Goal: Task Accomplishment & Management: Use online tool/utility

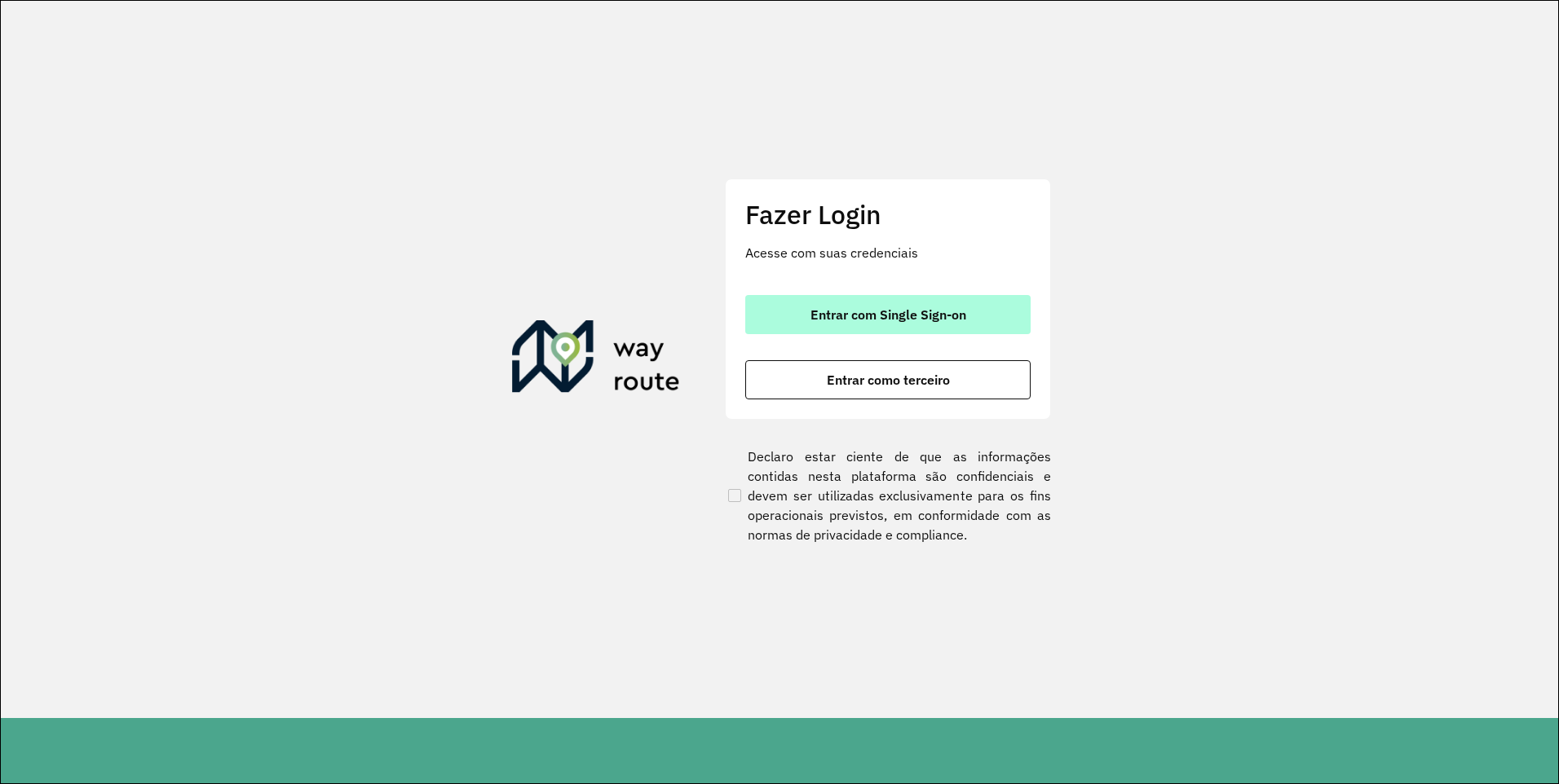
click at [924, 317] on span "Entrar com Single Sign-on" at bounding box center [888, 314] width 156 height 13
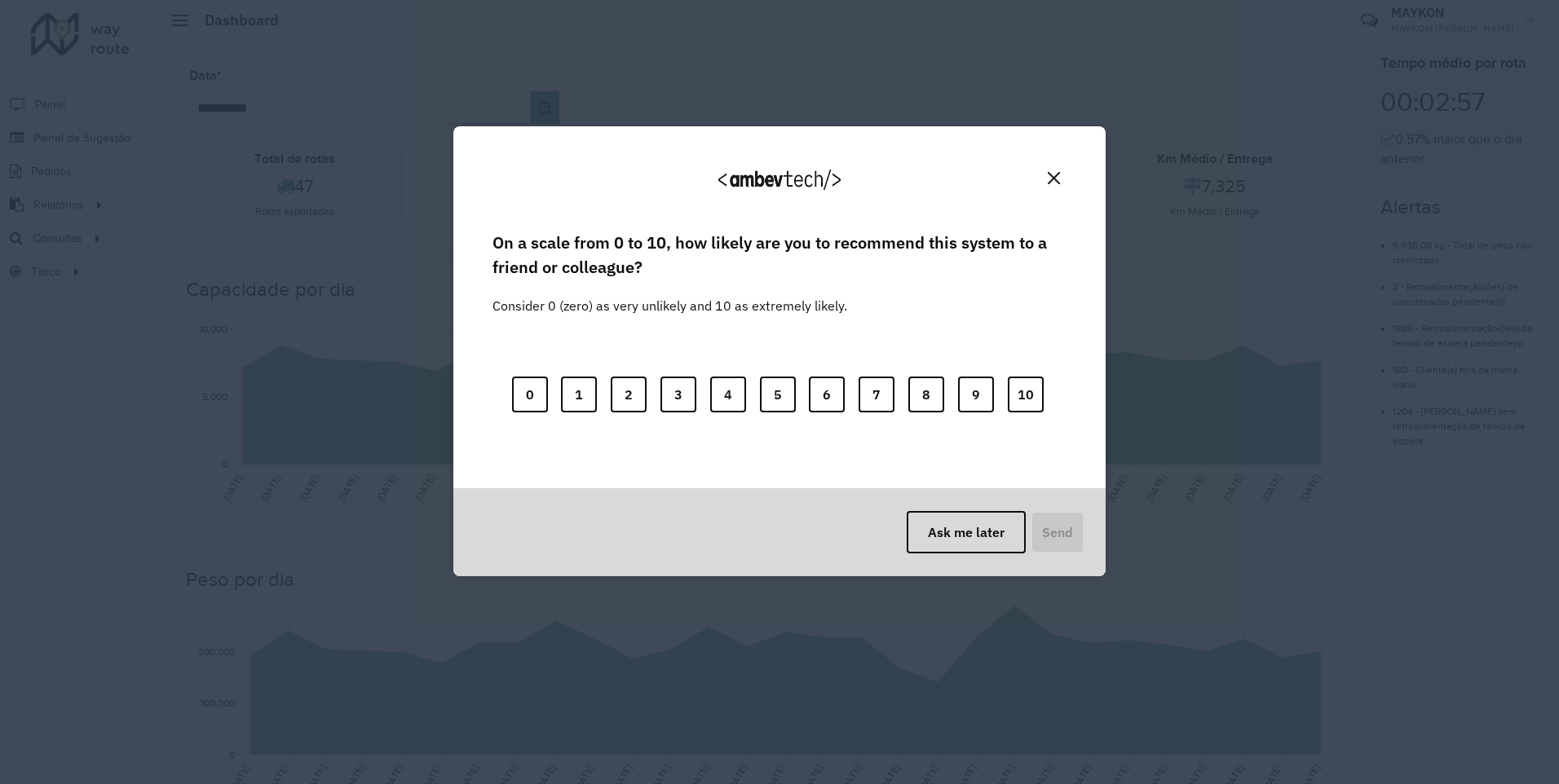
click at [1057, 178] on img "Close" at bounding box center [1054, 178] width 13 height 13
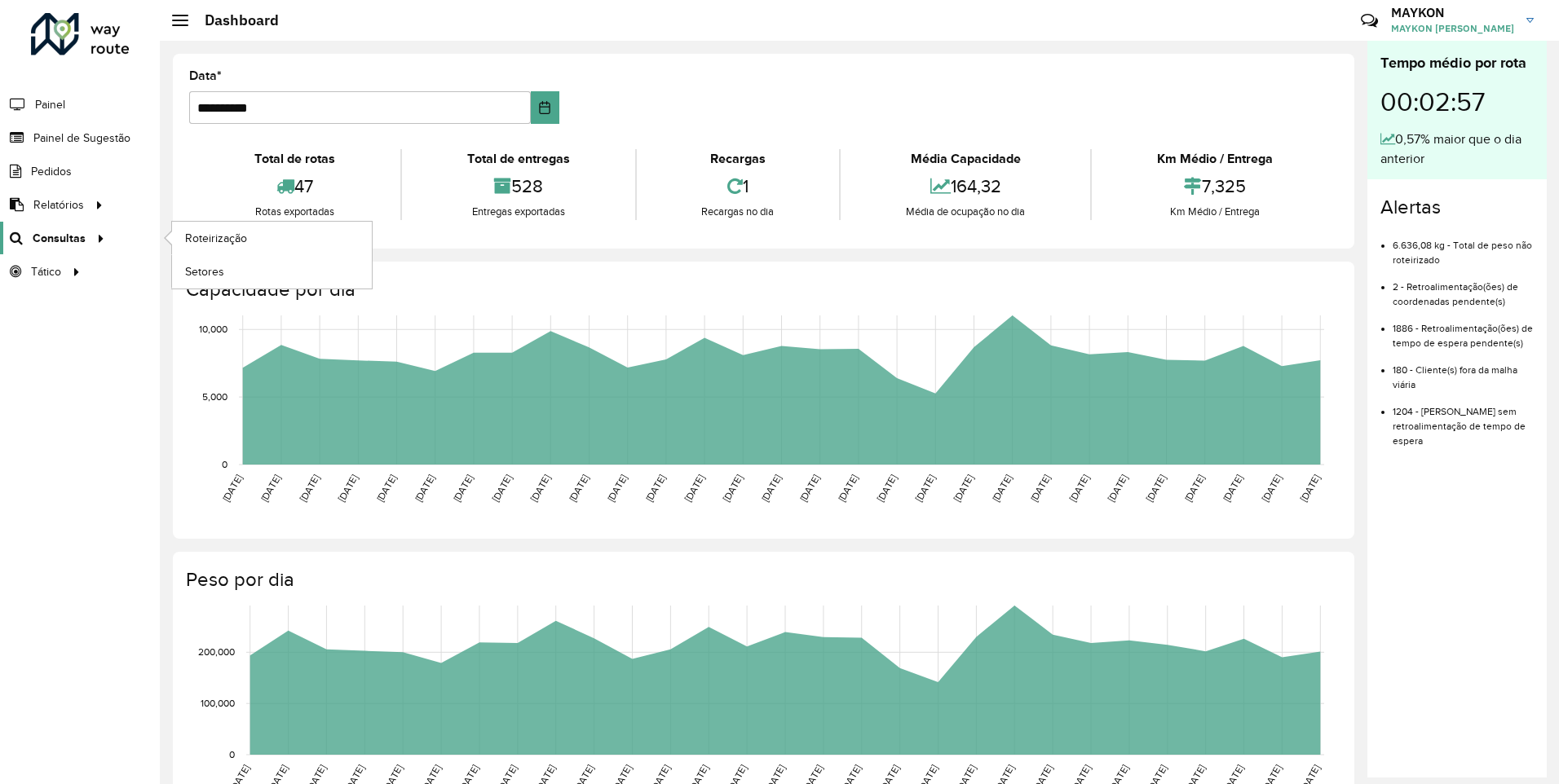
click at [56, 239] on span "Consultas" at bounding box center [59, 238] width 53 height 17
click at [206, 238] on span "Roteirização" at bounding box center [218, 238] width 66 height 17
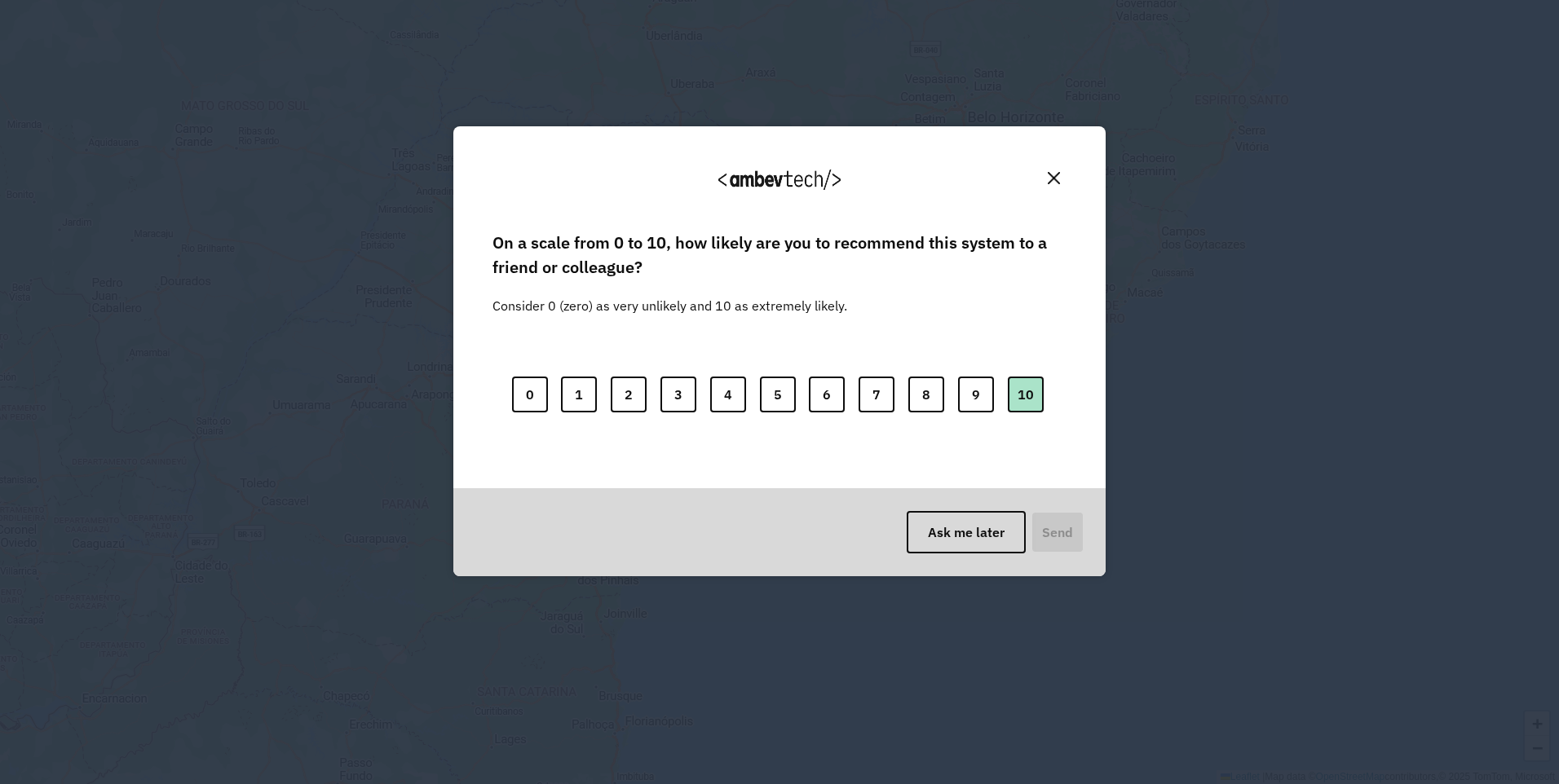
click at [1042, 403] on button "10" at bounding box center [1026, 394] width 36 height 36
click at [1049, 526] on button "Send" at bounding box center [1057, 532] width 54 height 43
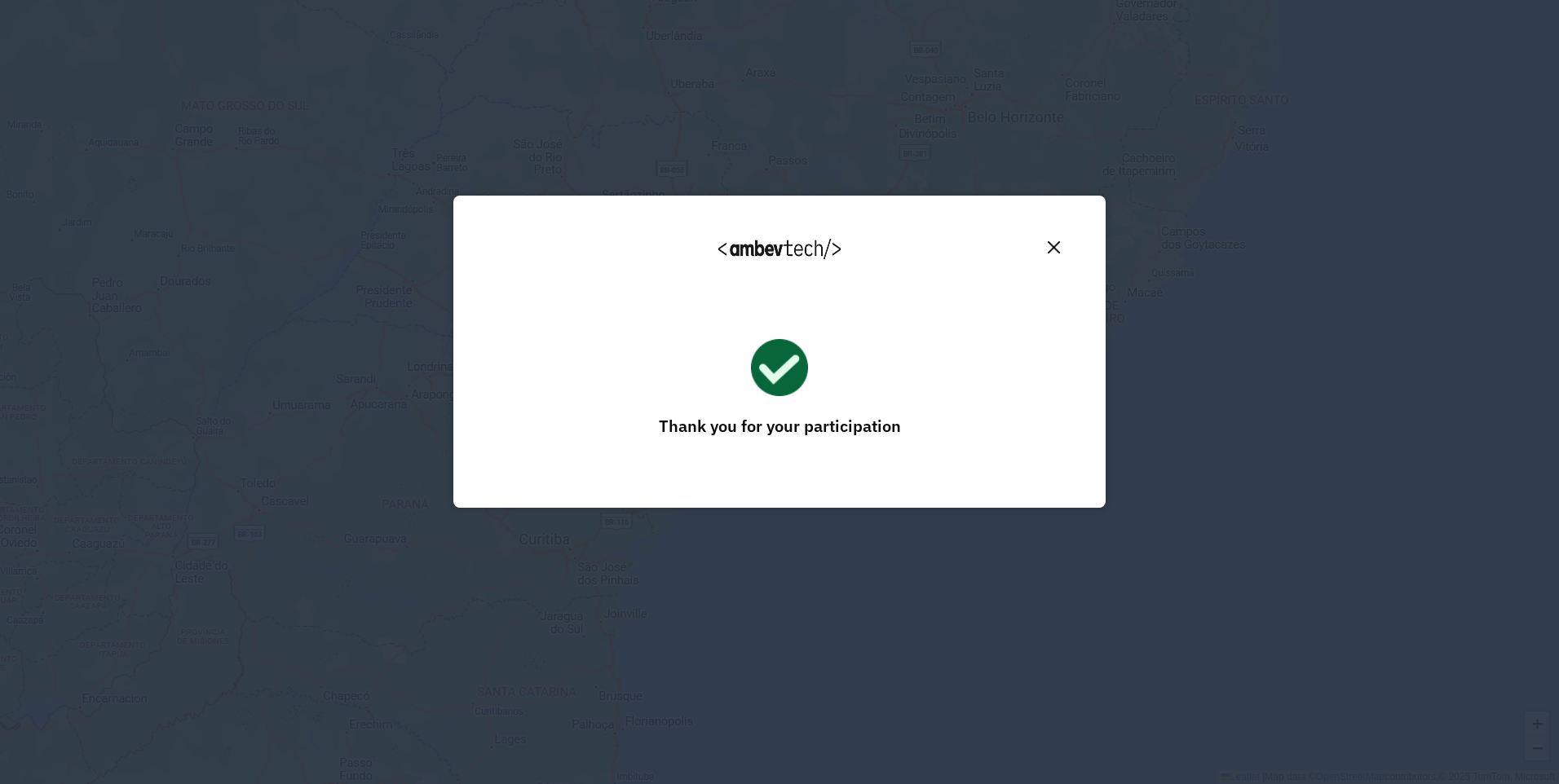
click at [1052, 244] on img "Close" at bounding box center [1054, 247] width 13 height 13
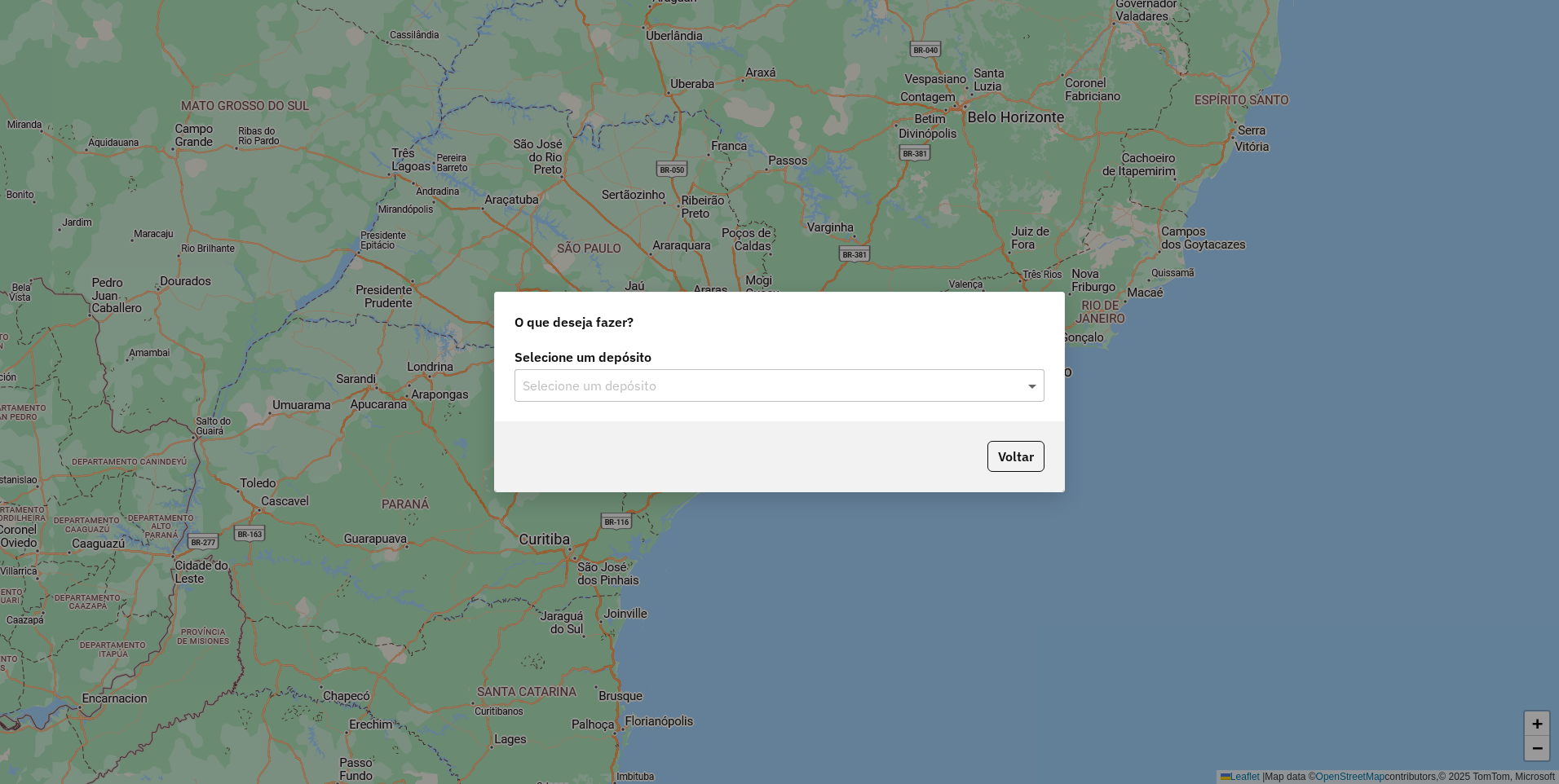
click at [1028, 388] on span at bounding box center [1034, 386] width 20 height 19
click at [658, 431] on div "CDD Piracicaba" at bounding box center [780, 432] width 528 height 28
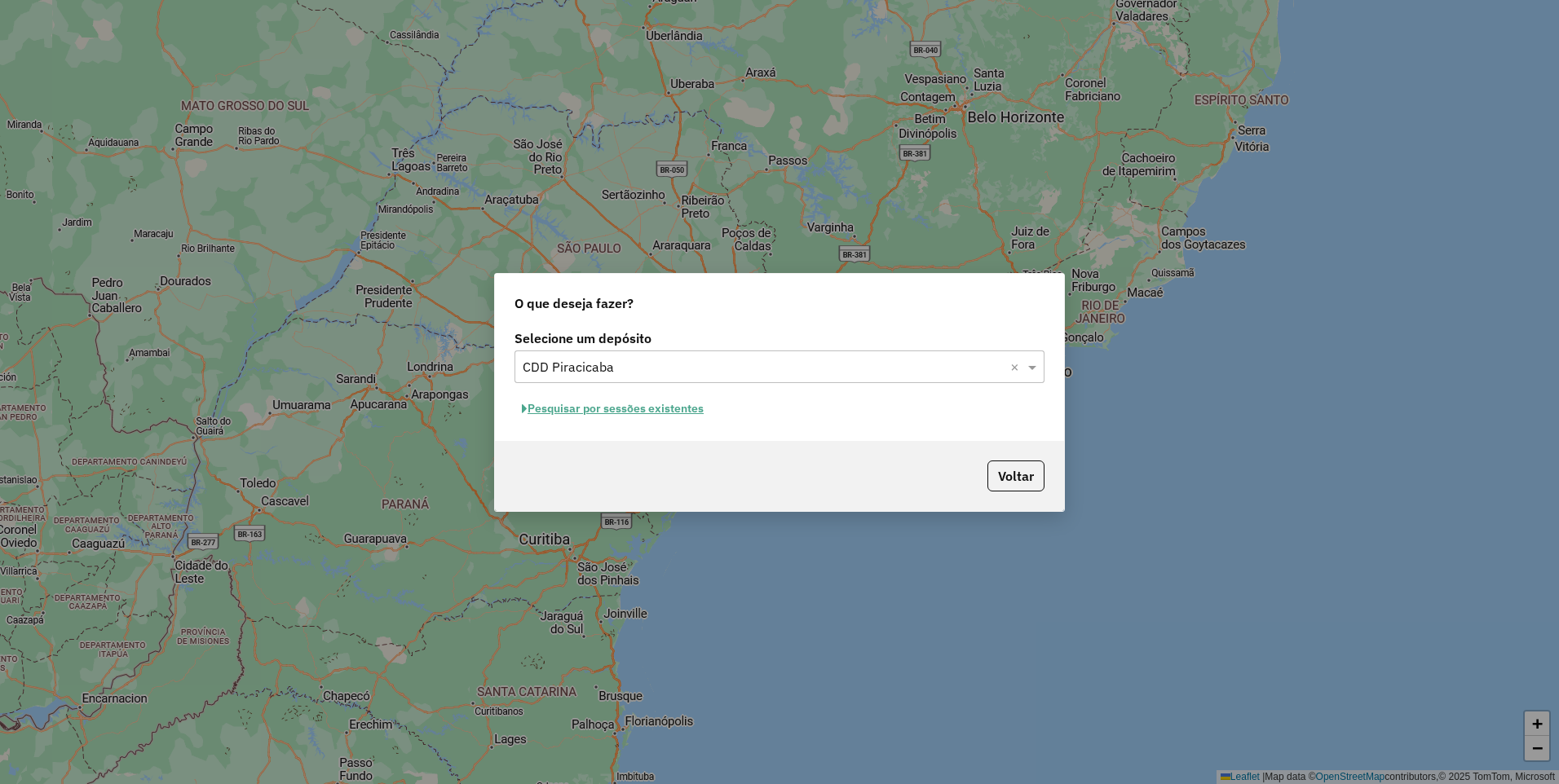
click at [620, 414] on button "Pesquisar por sessões existentes" at bounding box center [613, 409] width 197 height 25
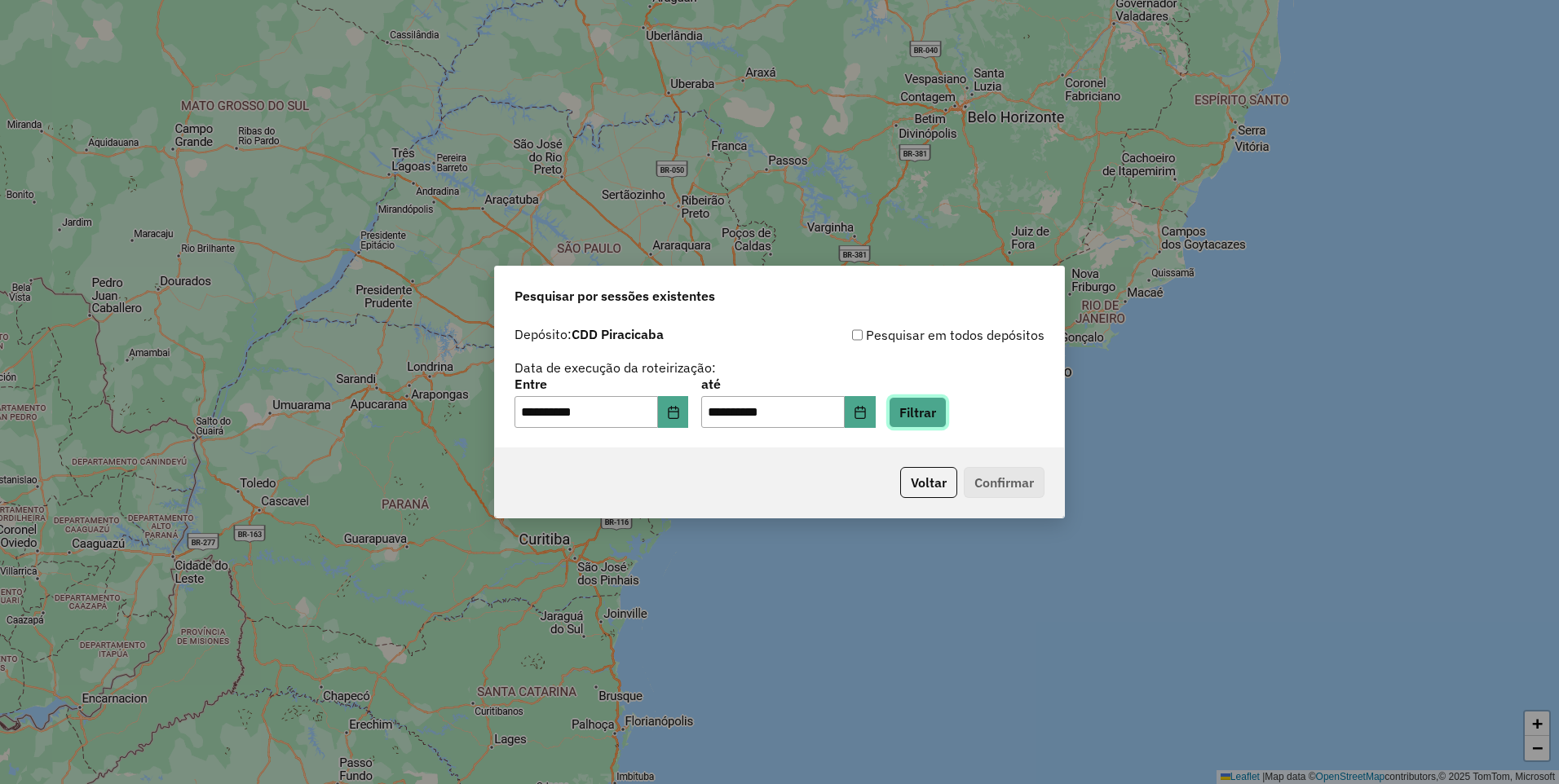
click at [926, 416] on button "Filtrar" at bounding box center [918, 413] width 58 height 31
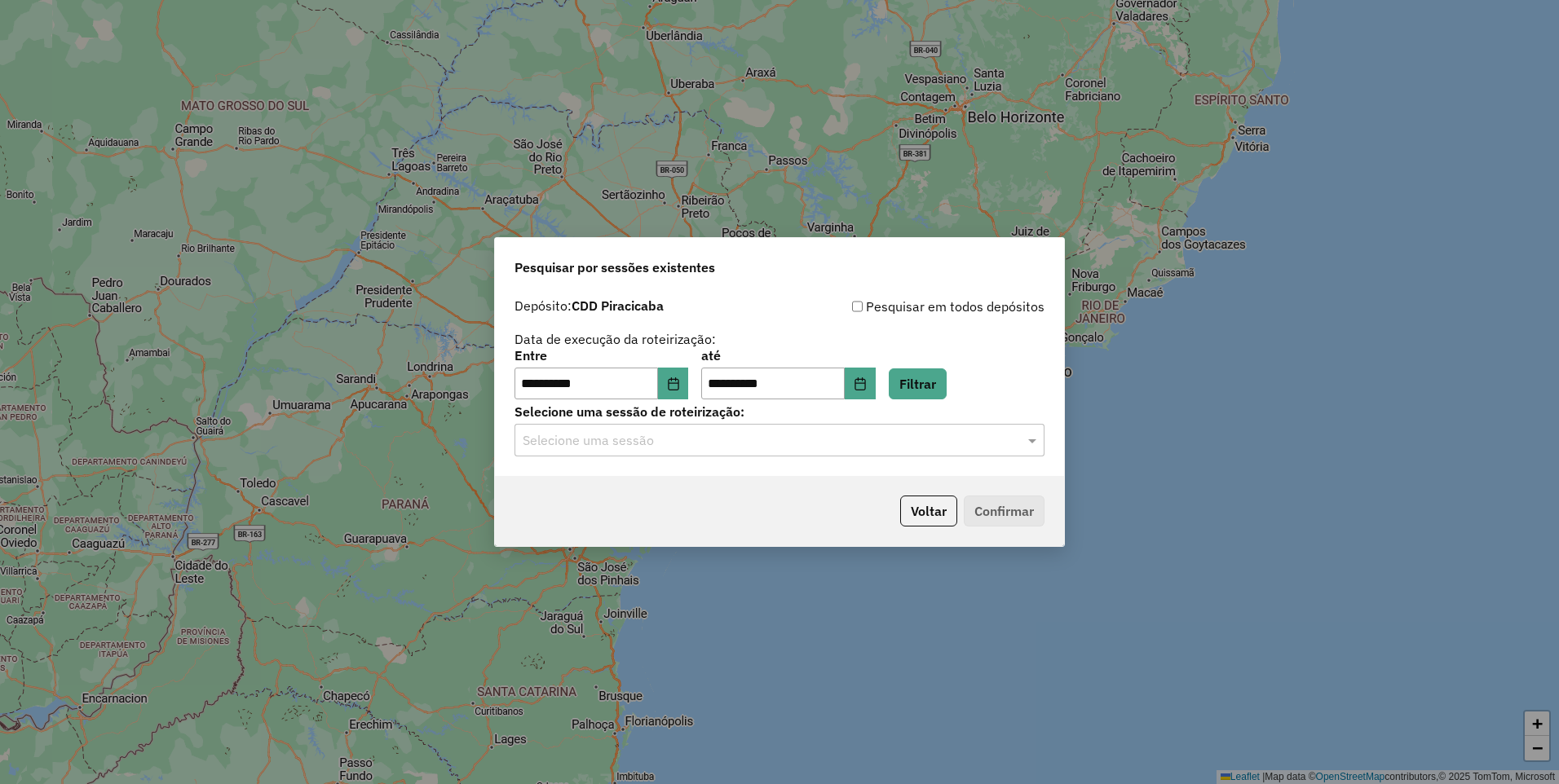
click at [982, 447] on input "text" at bounding box center [763, 441] width 481 height 19
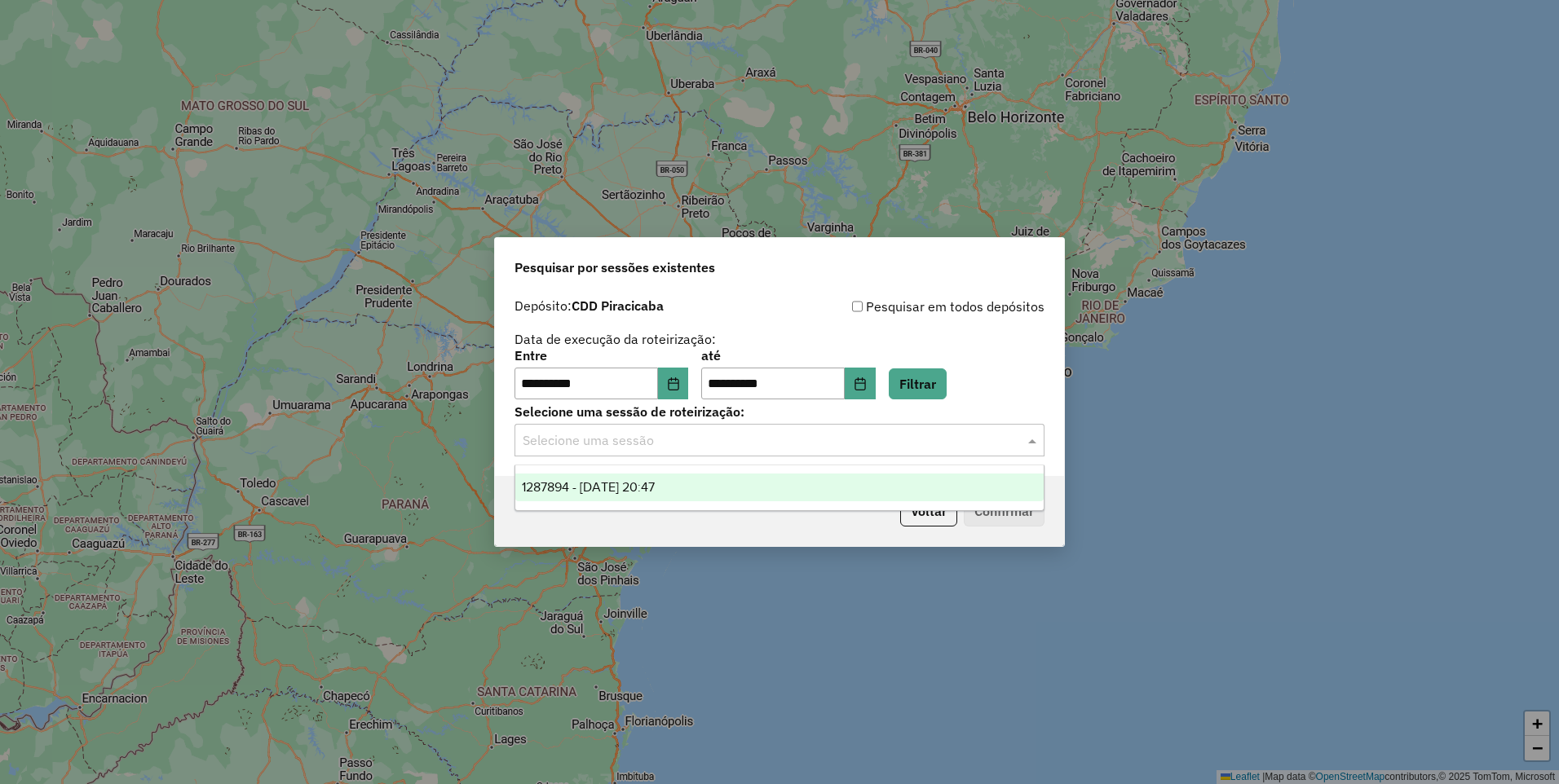
click at [636, 490] on span "1287894 - 03/10/2025 20:47" at bounding box center [588, 487] width 133 height 14
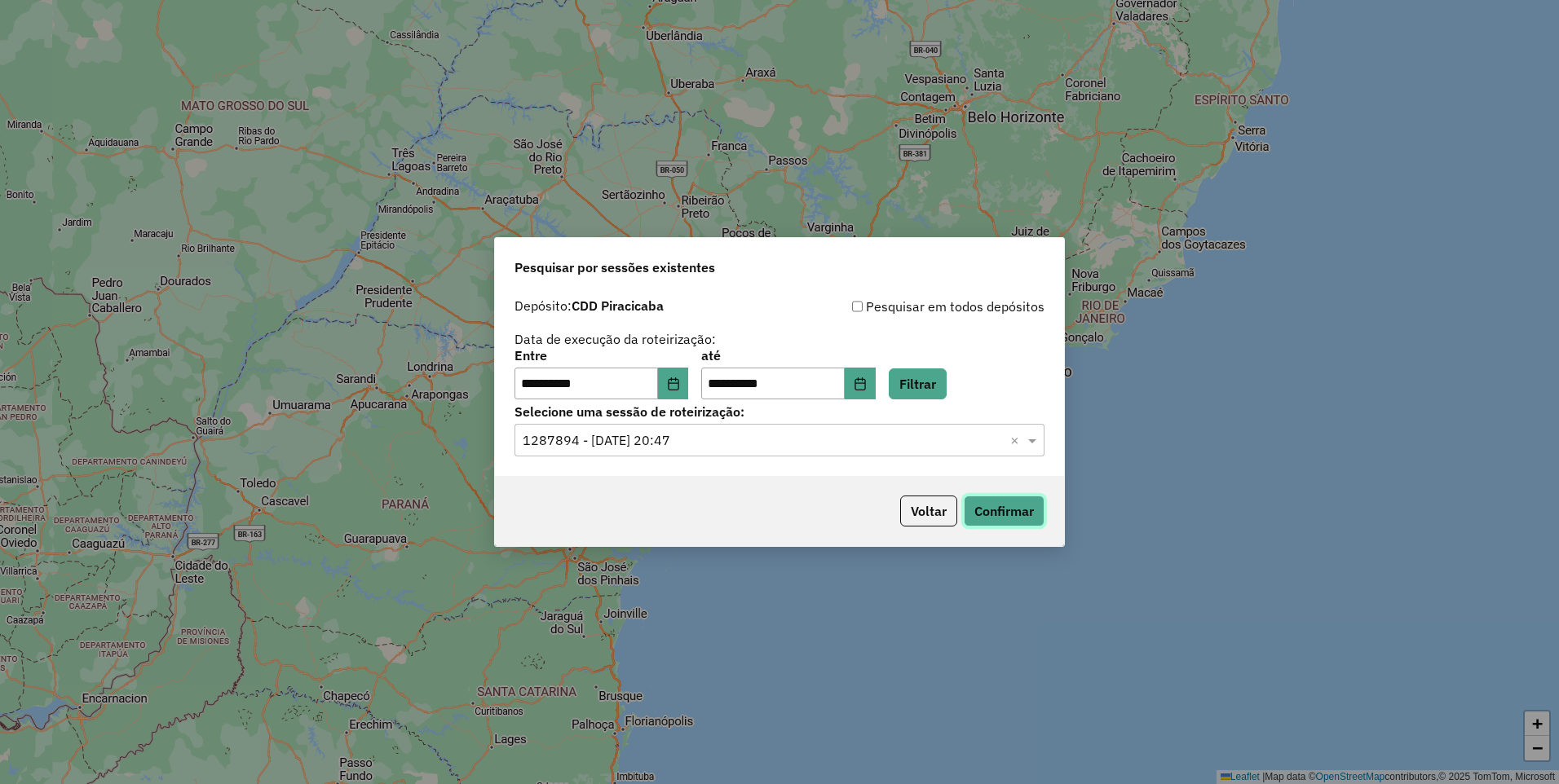
click at [989, 513] on button "Confirmar" at bounding box center [1003, 511] width 80 height 31
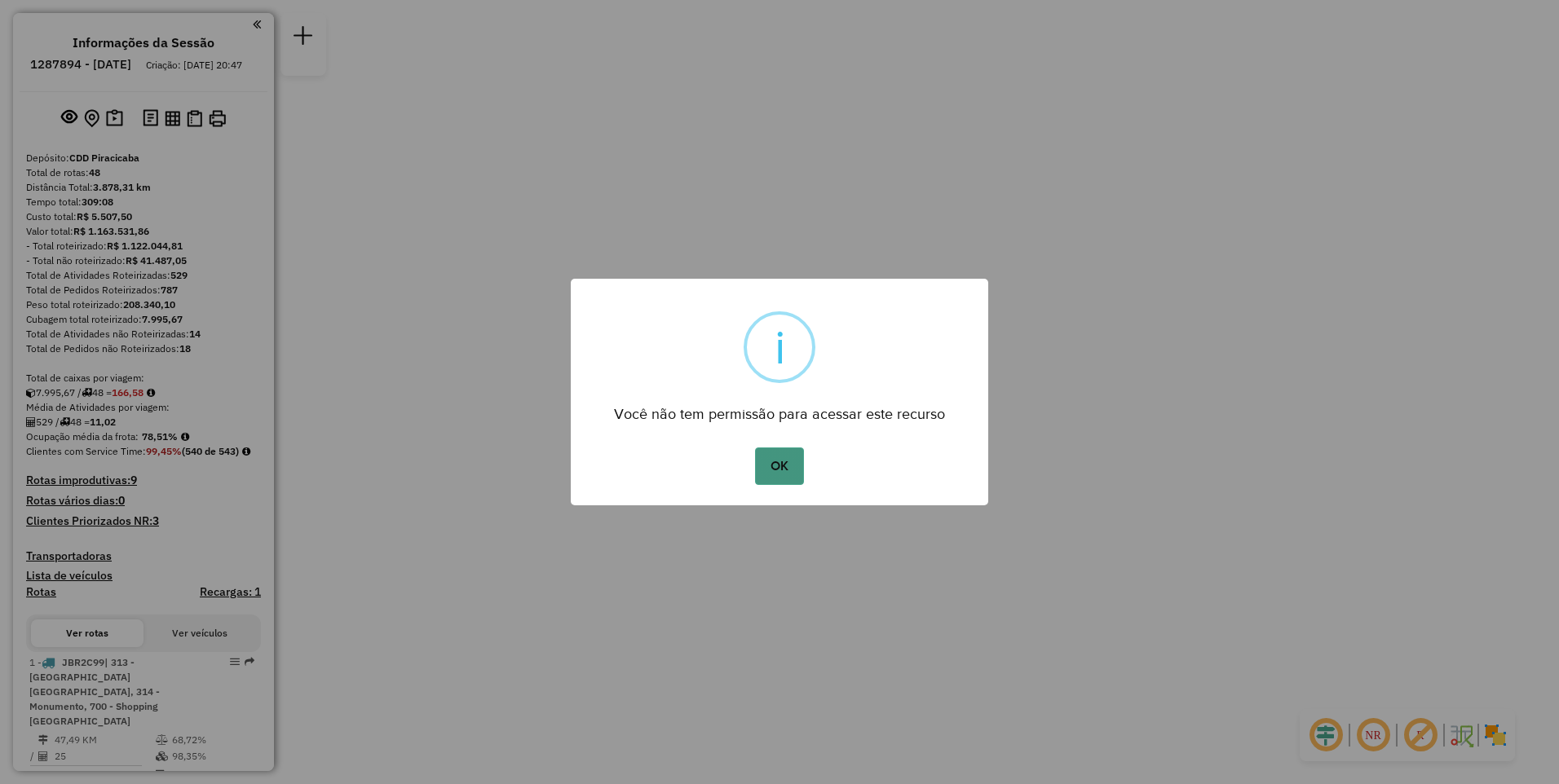
click at [779, 462] on button "OK" at bounding box center [780, 466] width 48 height 38
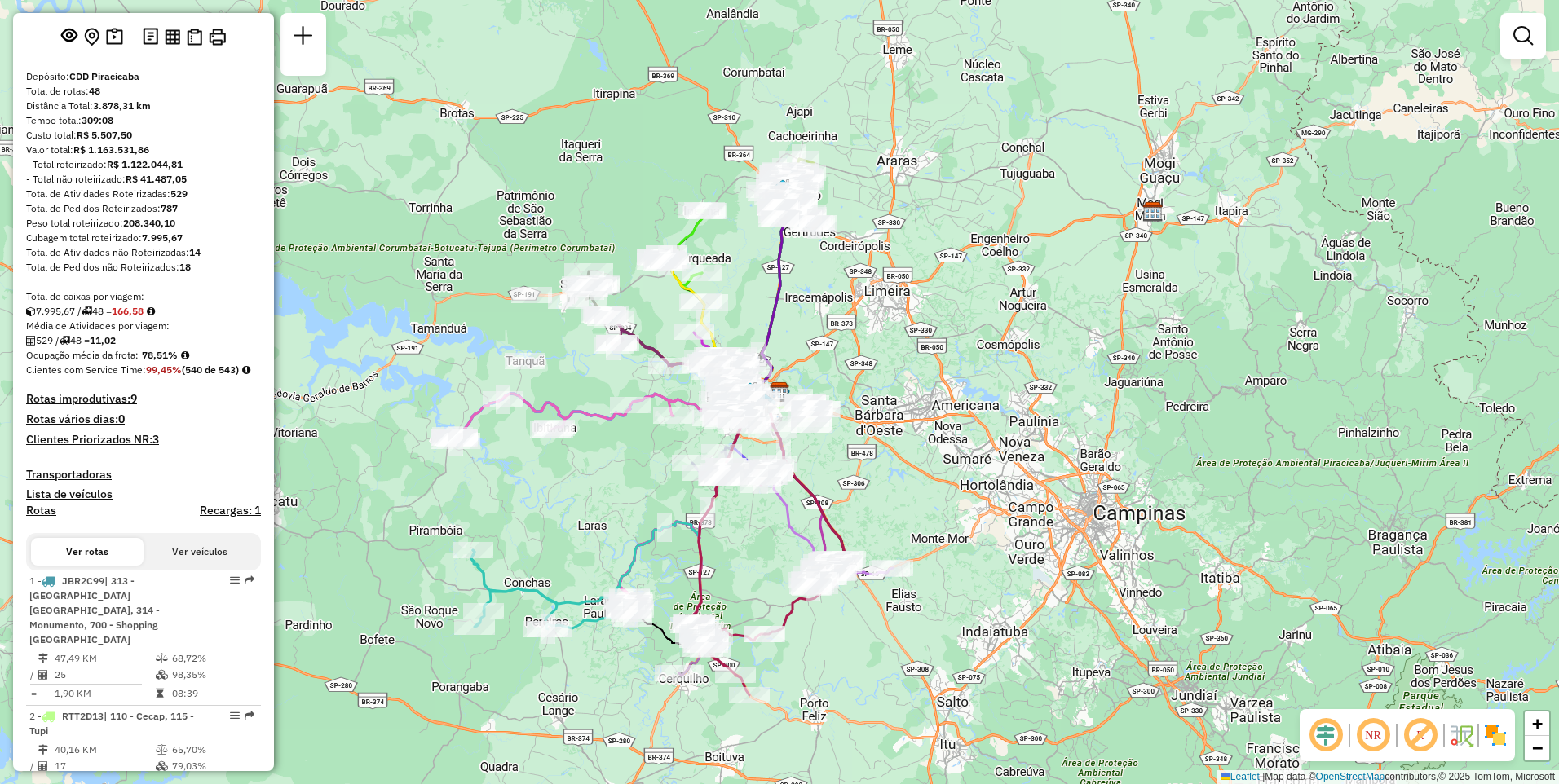
scroll to position [163, 0]
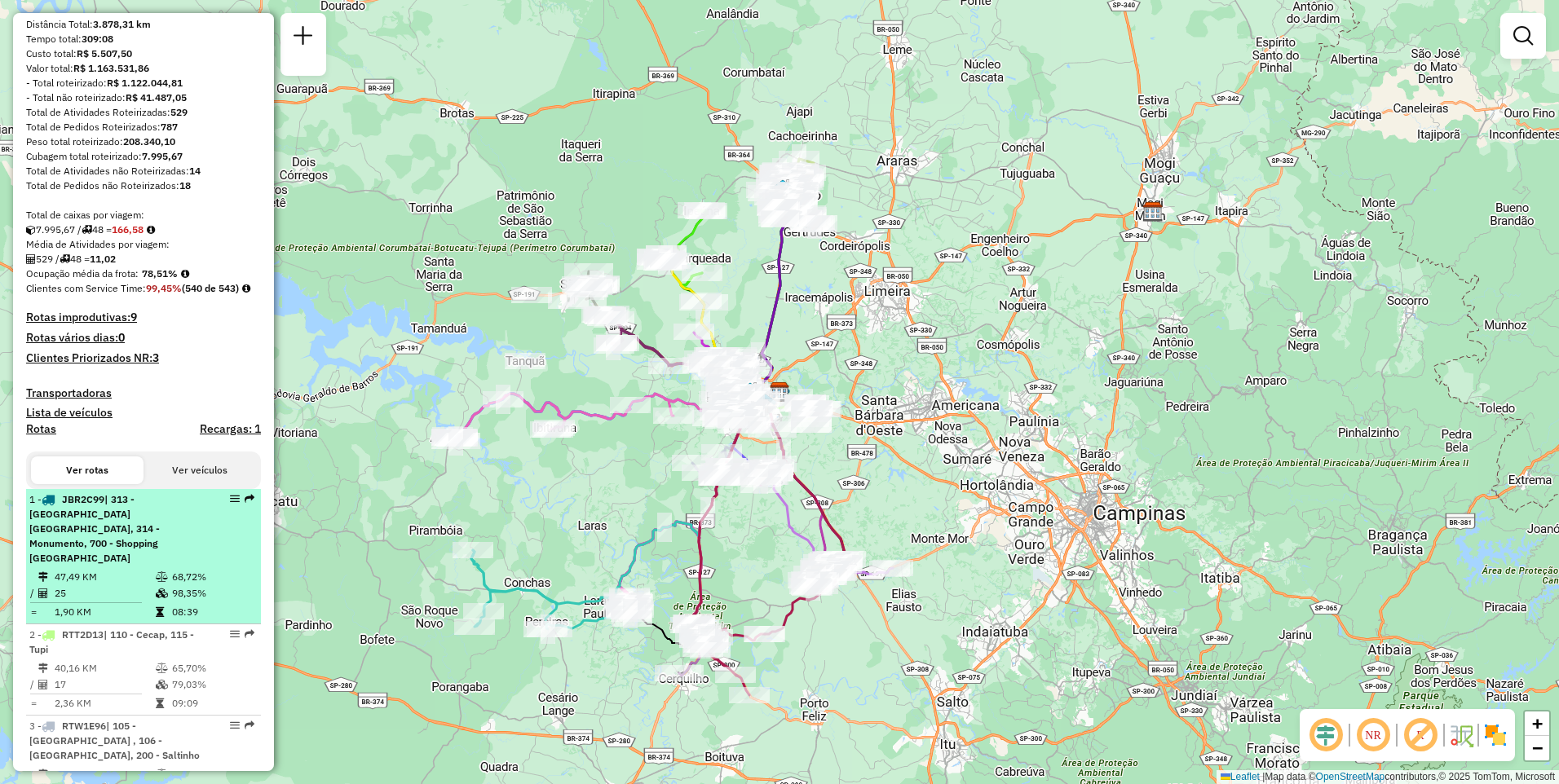
click at [97, 544] on span "| 313 - [GEOGRAPHIC_DATA] [GEOGRAPHIC_DATA], 314 - Monumento, 700 - Shopping [G…" at bounding box center [94, 528] width 131 height 71
select select "**********"
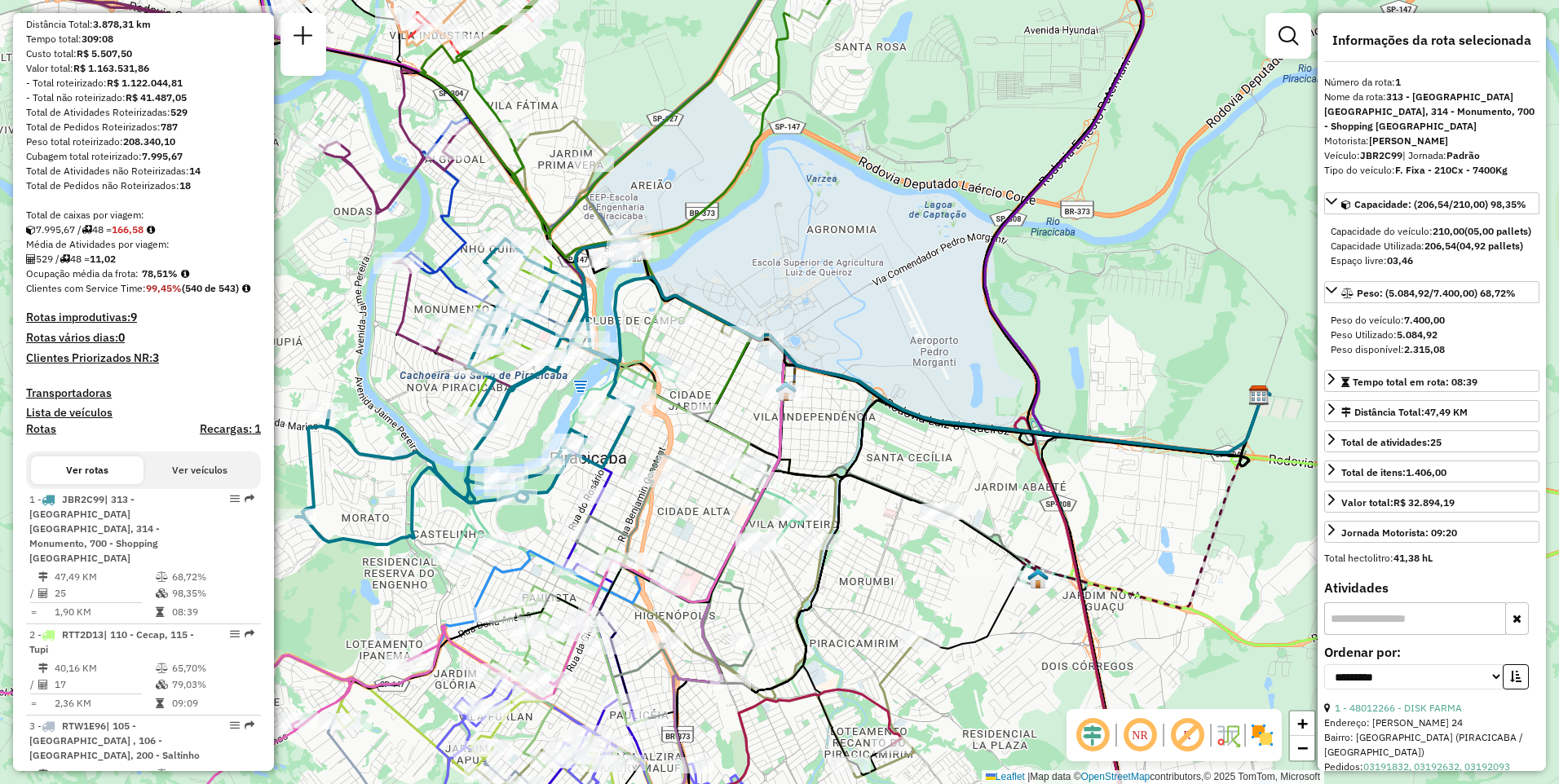
click at [1138, 732] on em at bounding box center [1140, 736] width 39 height 39
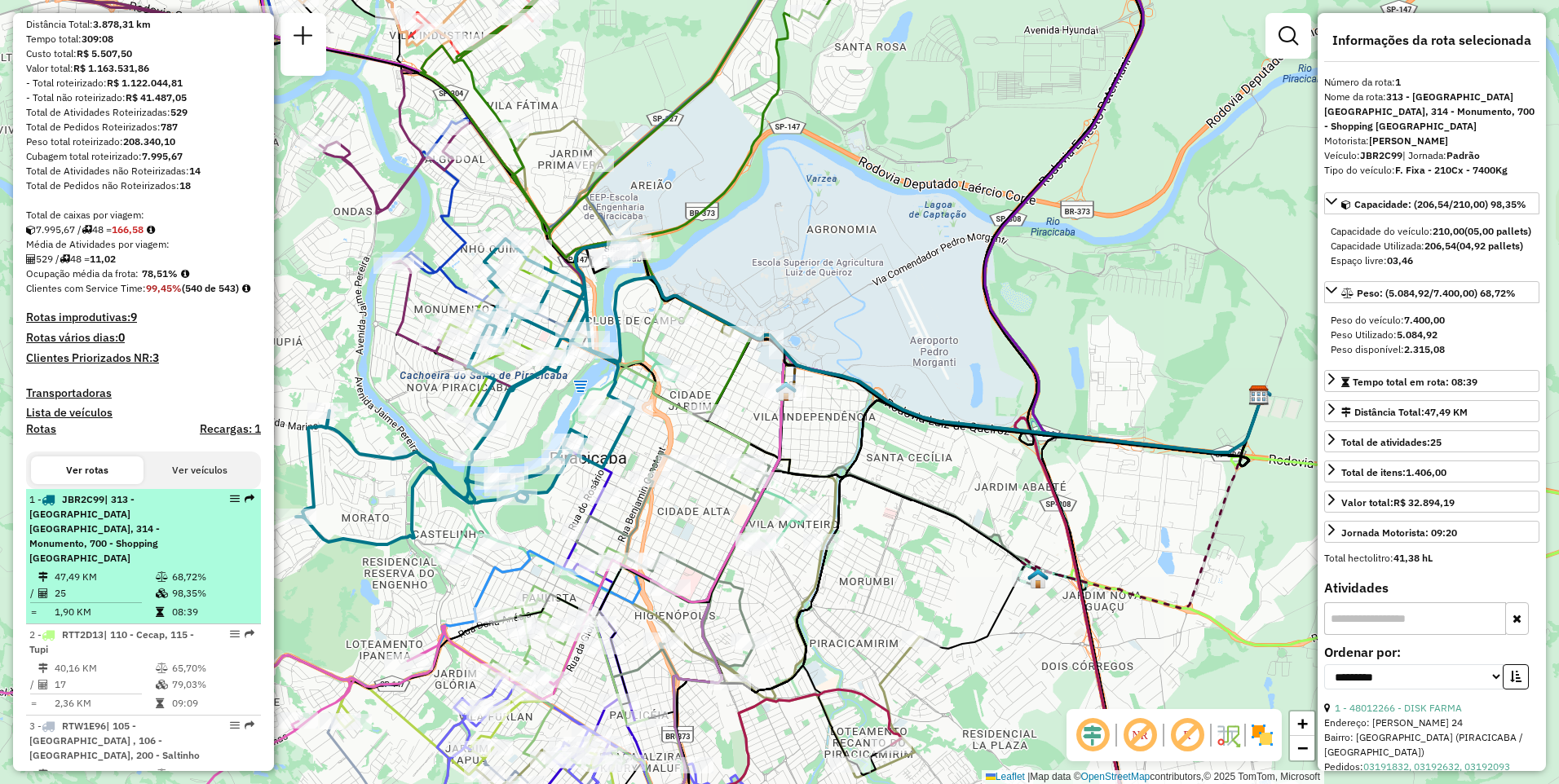
click at [129, 577] on td "47,49 KM" at bounding box center [105, 577] width 101 height 16
click at [111, 570] on td "47,49 KM" at bounding box center [105, 577] width 101 height 16
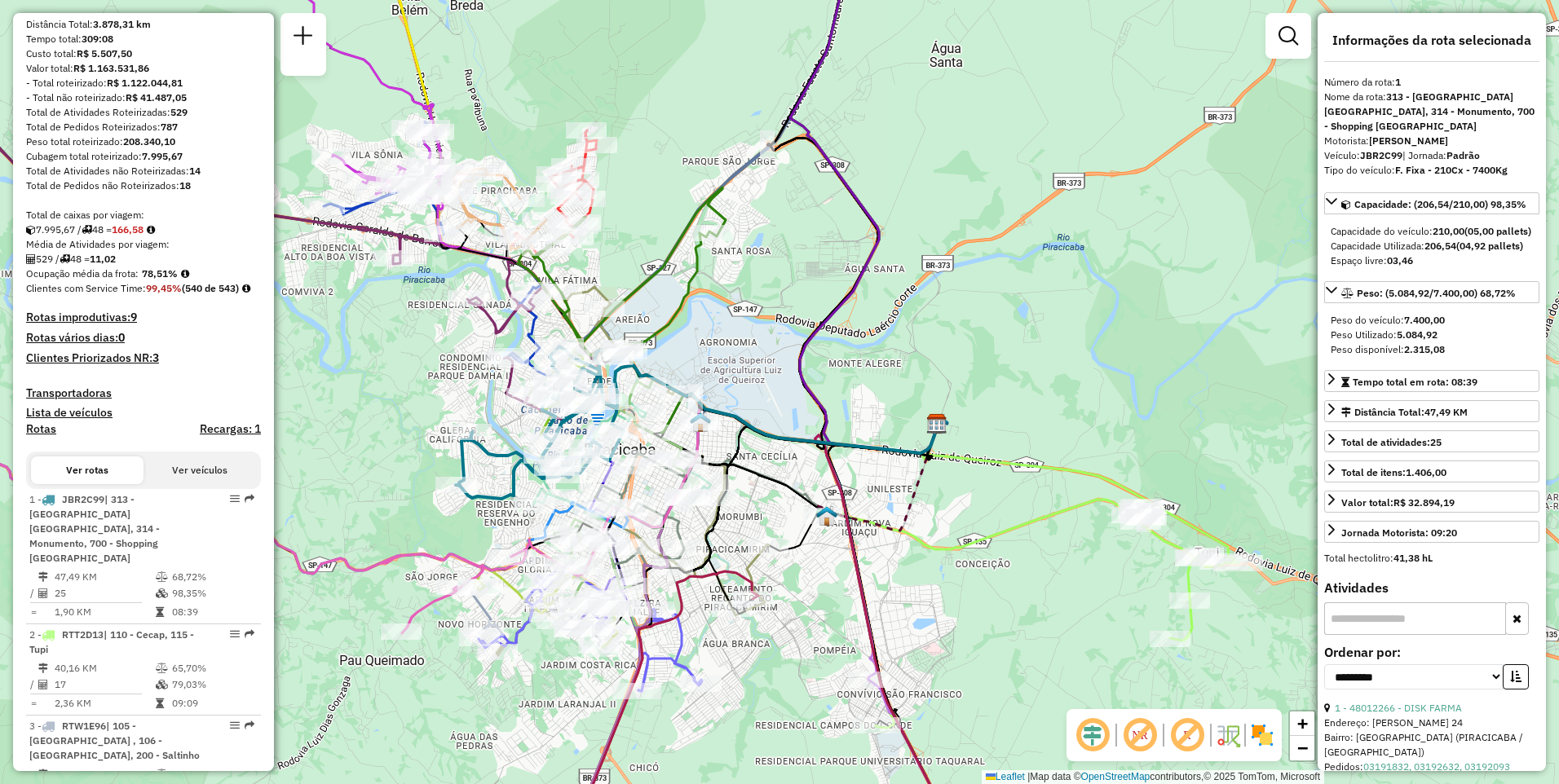
click at [1138, 736] on em at bounding box center [1140, 736] width 39 height 39
click at [1148, 735] on em at bounding box center [1140, 736] width 39 height 39
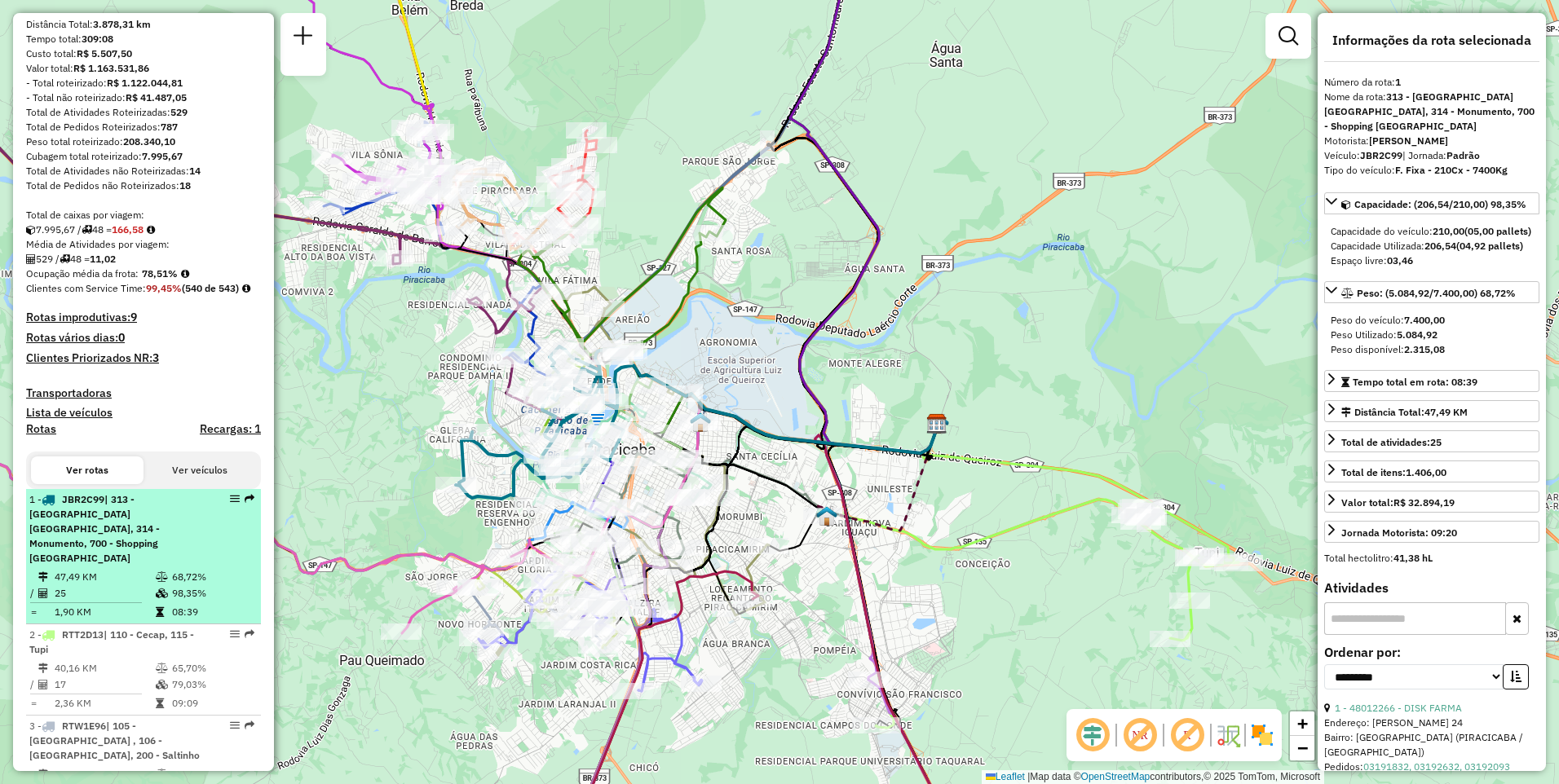
click at [89, 548] on span "| 313 - [GEOGRAPHIC_DATA] [GEOGRAPHIC_DATA], 314 - Monumento, 700 - Shopping [G…" at bounding box center [94, 528] width 131 height 71
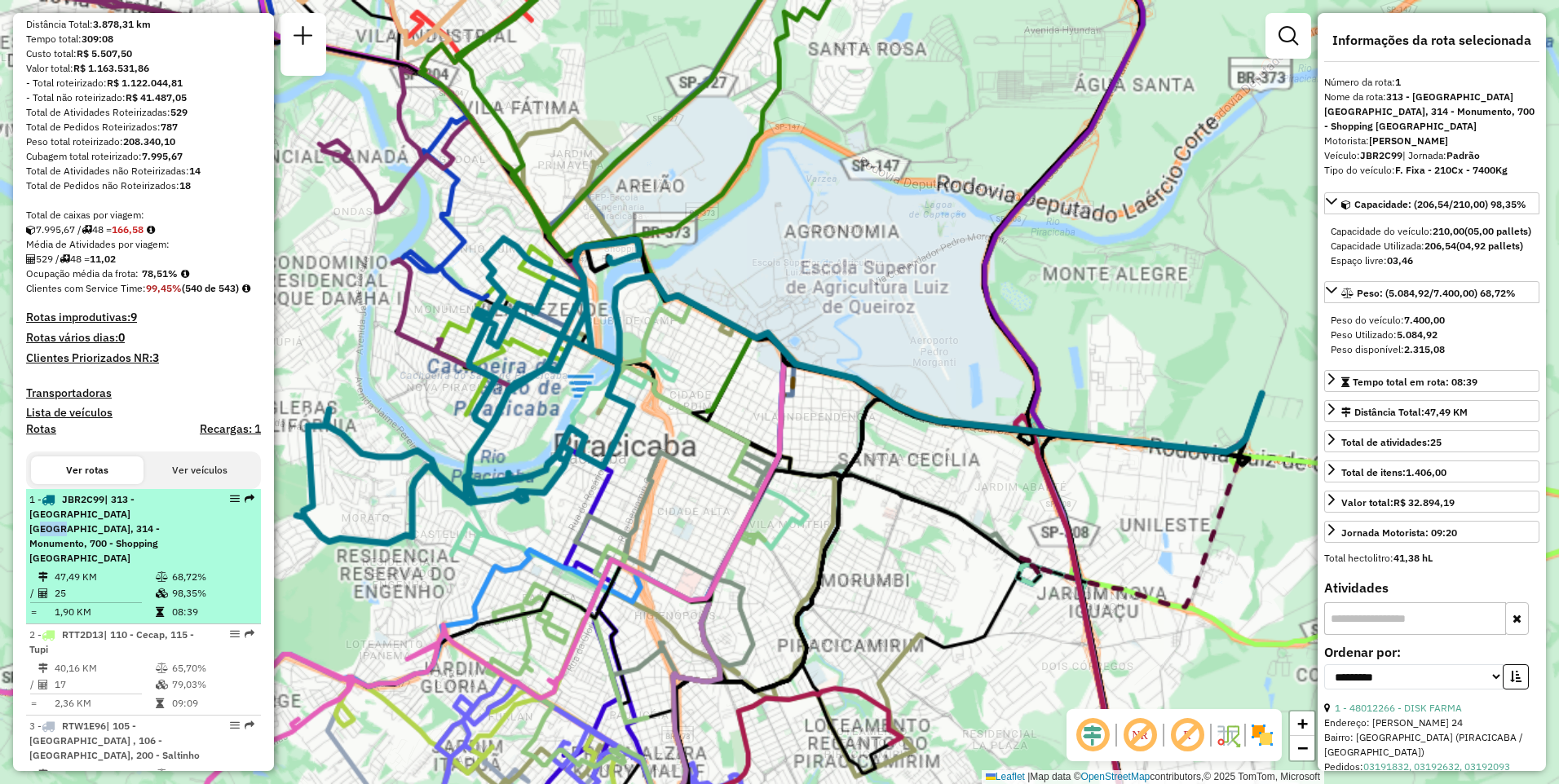
click at [89, 548] on span "| 313 - [GEOGRAPHIC_DATA] [GEOGRAPHIC_DATA], 314 - Monumento, 700 - Shopping [G…" at bounding box center [94, 528] width 131 height 71
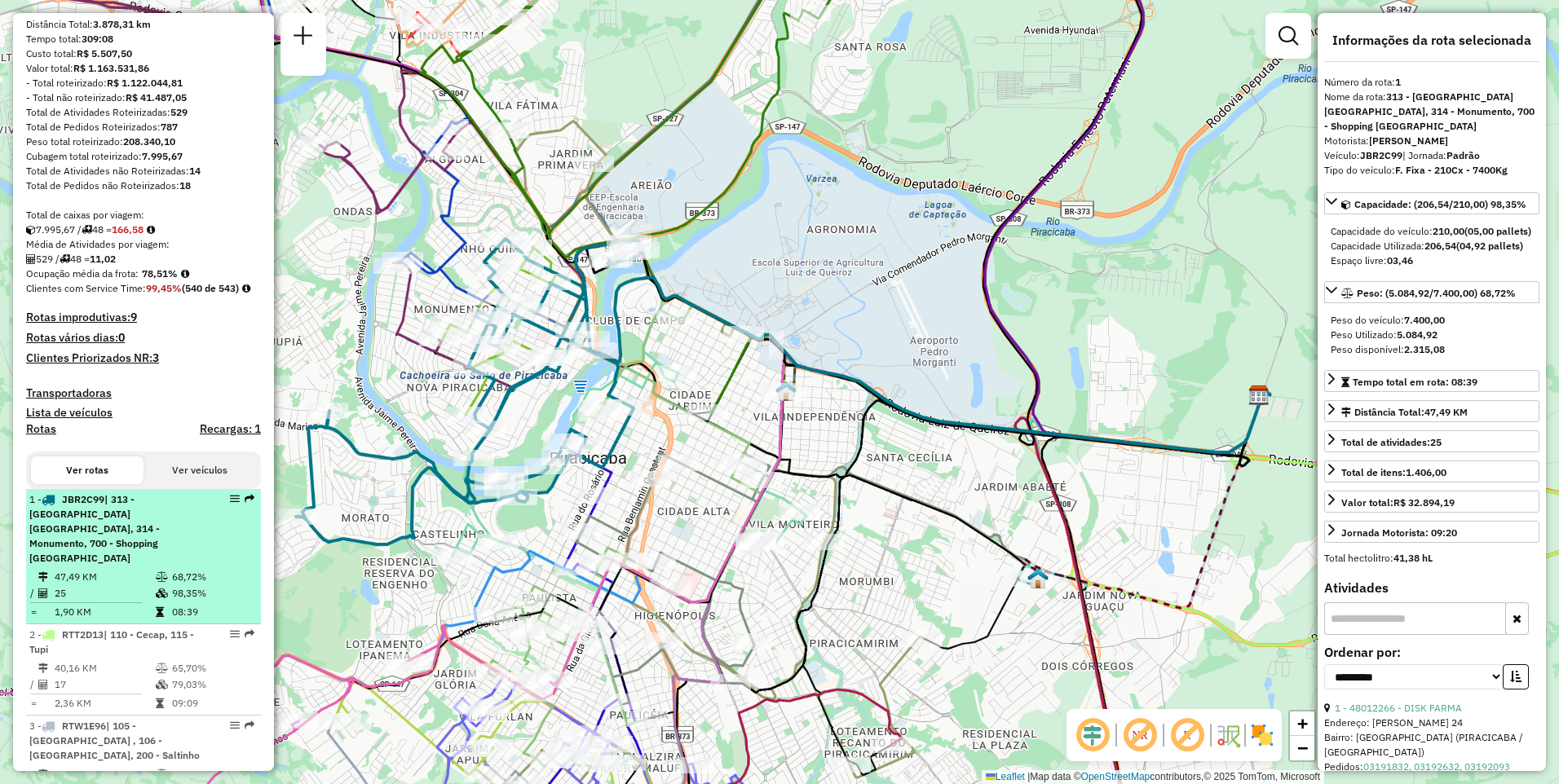
drag, startPoint x: 89, startPoint y: 548, endPoint x: 58, endPoint y: 532, distance: 34.9
drag, startPoint x: 58, startPoint y: 532, endPoint x: 150, endPoint y: 580, distance: 103.8
drag, startPoint x: 150, startPoint y: 580, endPoint x: 106, endPoint y: 568, distance: 45.6
click at [106, 569] on td "47,49 KM" at bounding box center [105, 577] width 101 height 16
click at [232, 504] on em at bounding box center [235, 499] width 10 height 10
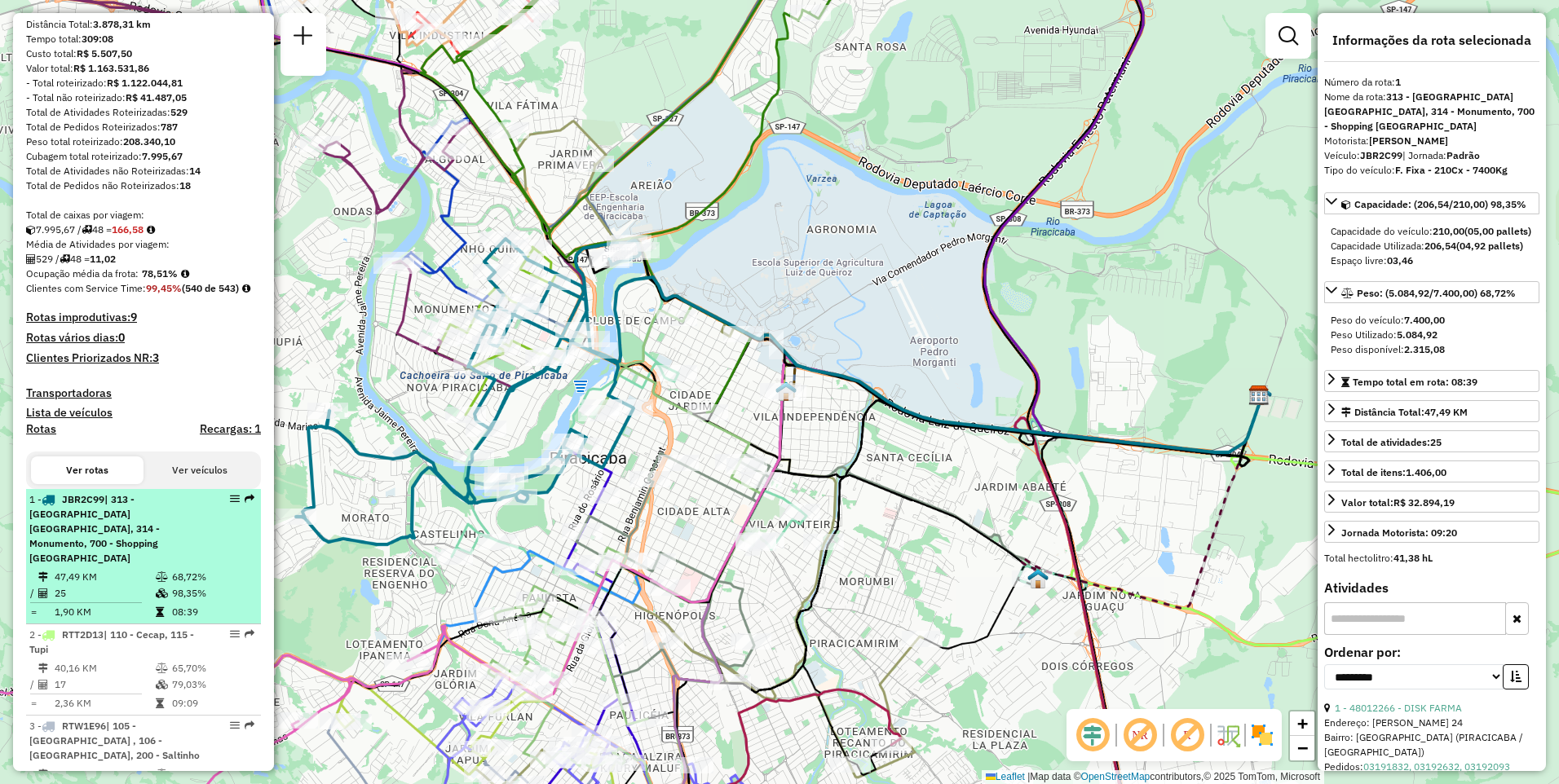
click at [232, 504] on em at bounding box center [235, 499] width 10 height 10
click at [230, 504] on em at bounding box center [235, 499] width 10 height 10
click at [177, 566] on li "1 - JBR2C99 | 313 - [GEOGRAPHIC_DATA] [GEOGRAPHIC_DATA], 314 - Monumento, 700 -…" at bounding box center [143, 557] width 235 height 136
click at [230, 504] on em at bounding box center [235, 499] width 10 height 10
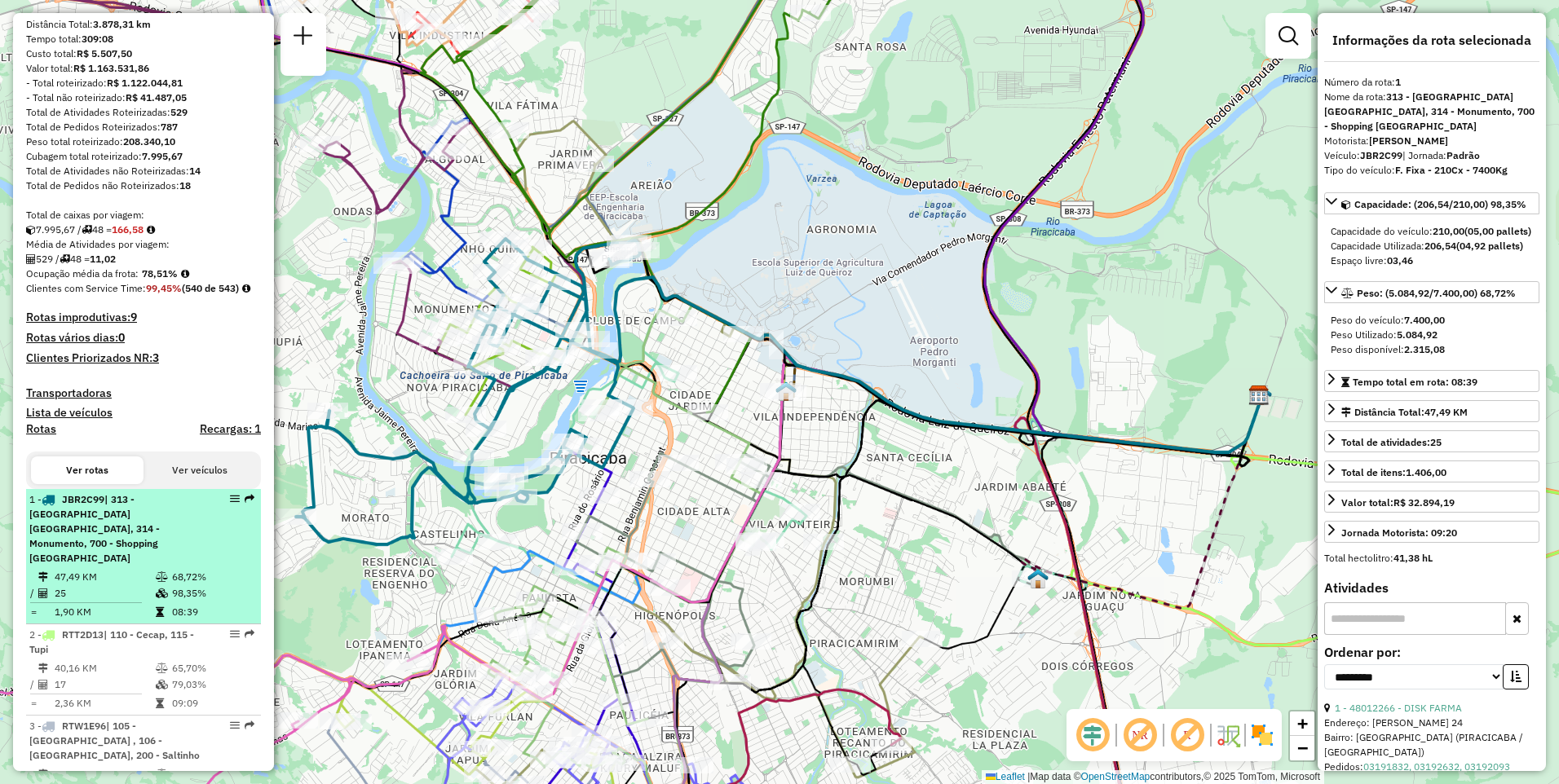
click at [230, 504] on em at bounding box center [235, 499] width 10 height 10
click at [139, 554] on div "1 - JBR2C99 | [STREET_ADDRESS] - Shopping [GEOGRAPHIC_DATA]" at bounding box center [115, 529] width 173 height 74
click at [230, 504] on em at bounding box center [235, 499] width 10 height 10
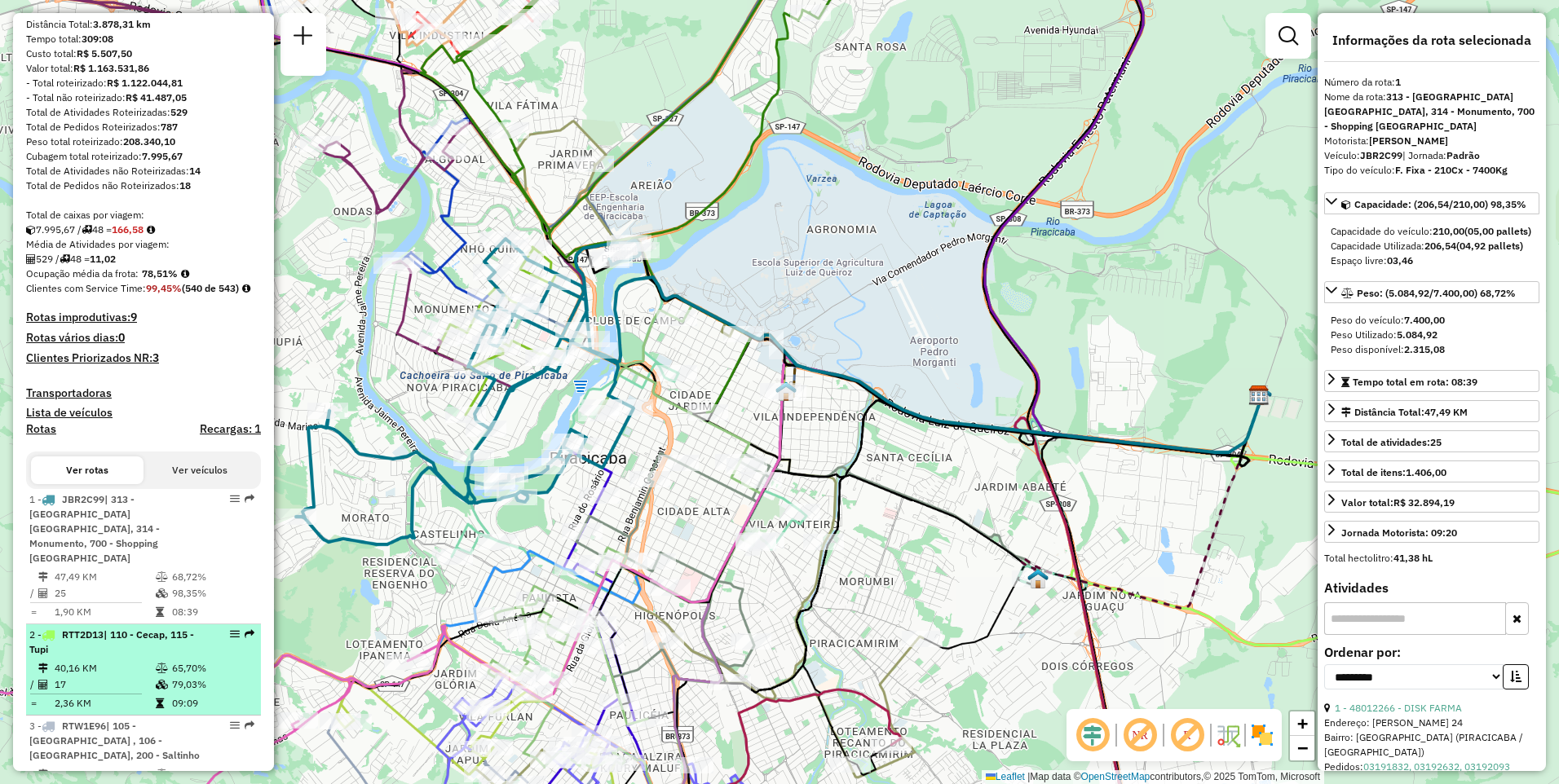
click at [231, 633] on em at bounding box center [235, 634] width 10 height 10
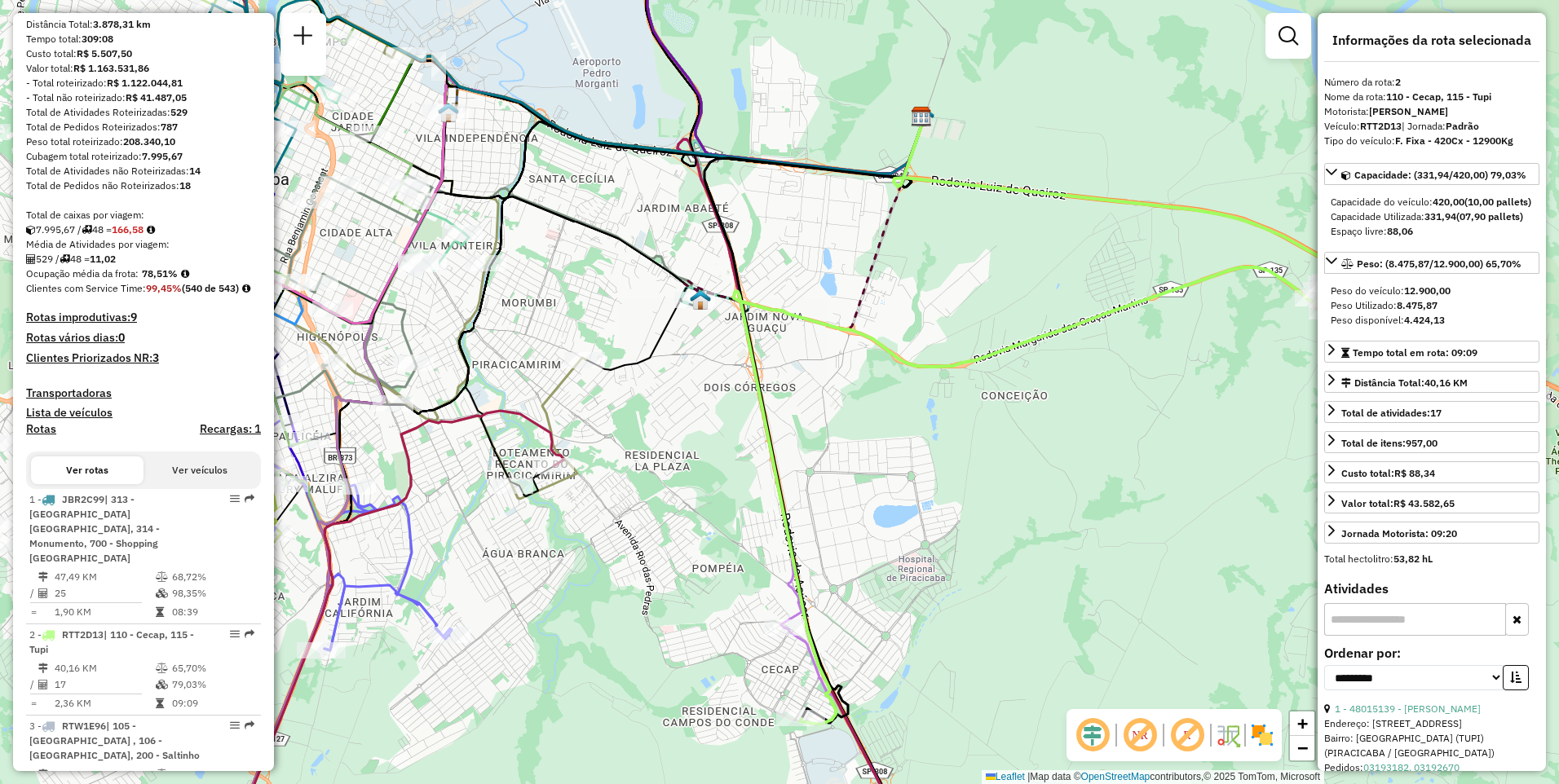
drag, startPoint x: 496, startPoint y: 535, endPoint x: 832, endPoint y: 563, distance: 337.2
click at [832, 563] on div "Janela de atendimento Grade de atendimento Capacidade Transportadoras Veículos …" at bounding box center [780, 392] width 1559 height 784
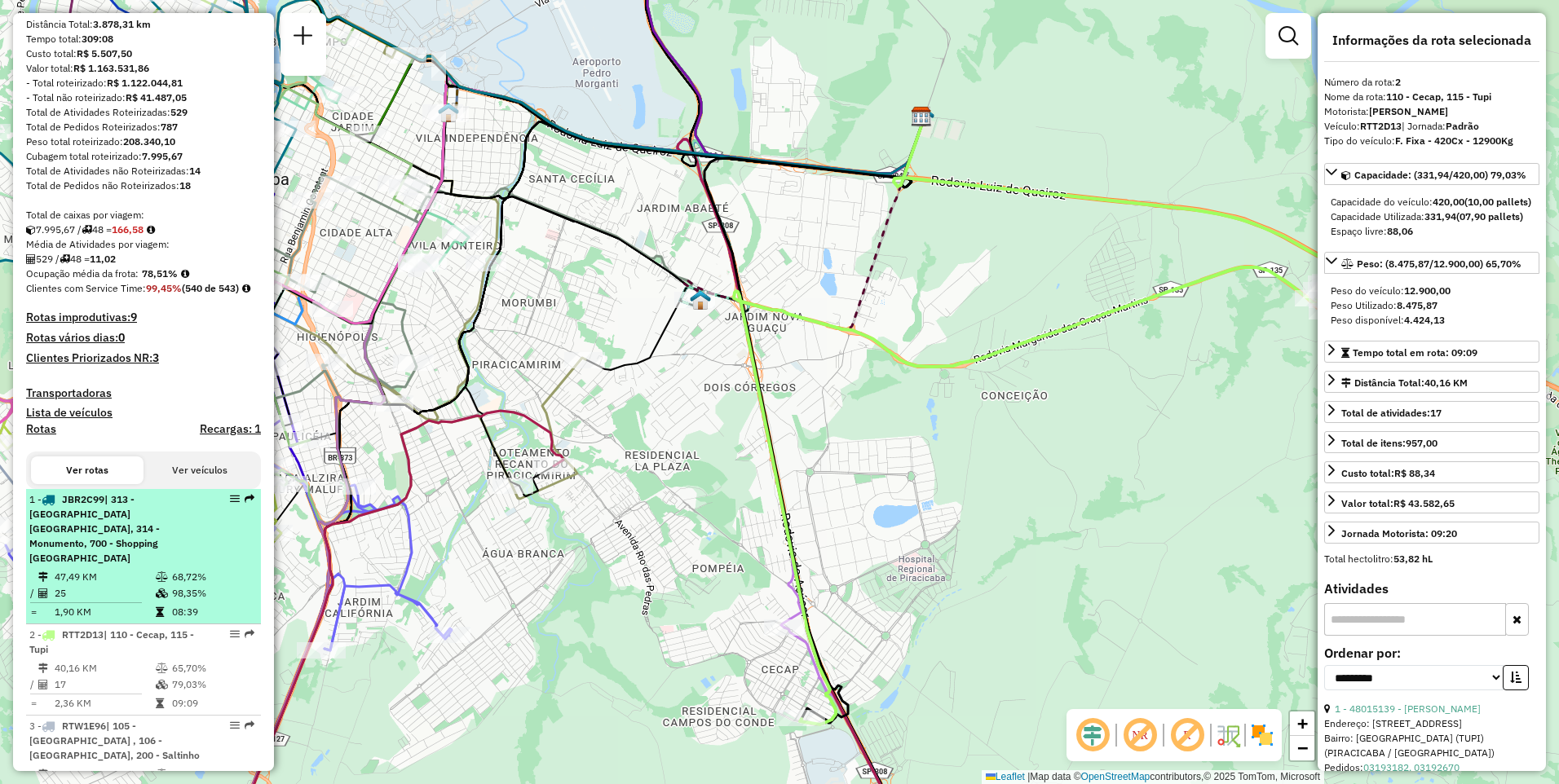
click at [233, 504] on em at bounding box center [235, 499] width 10 height 10
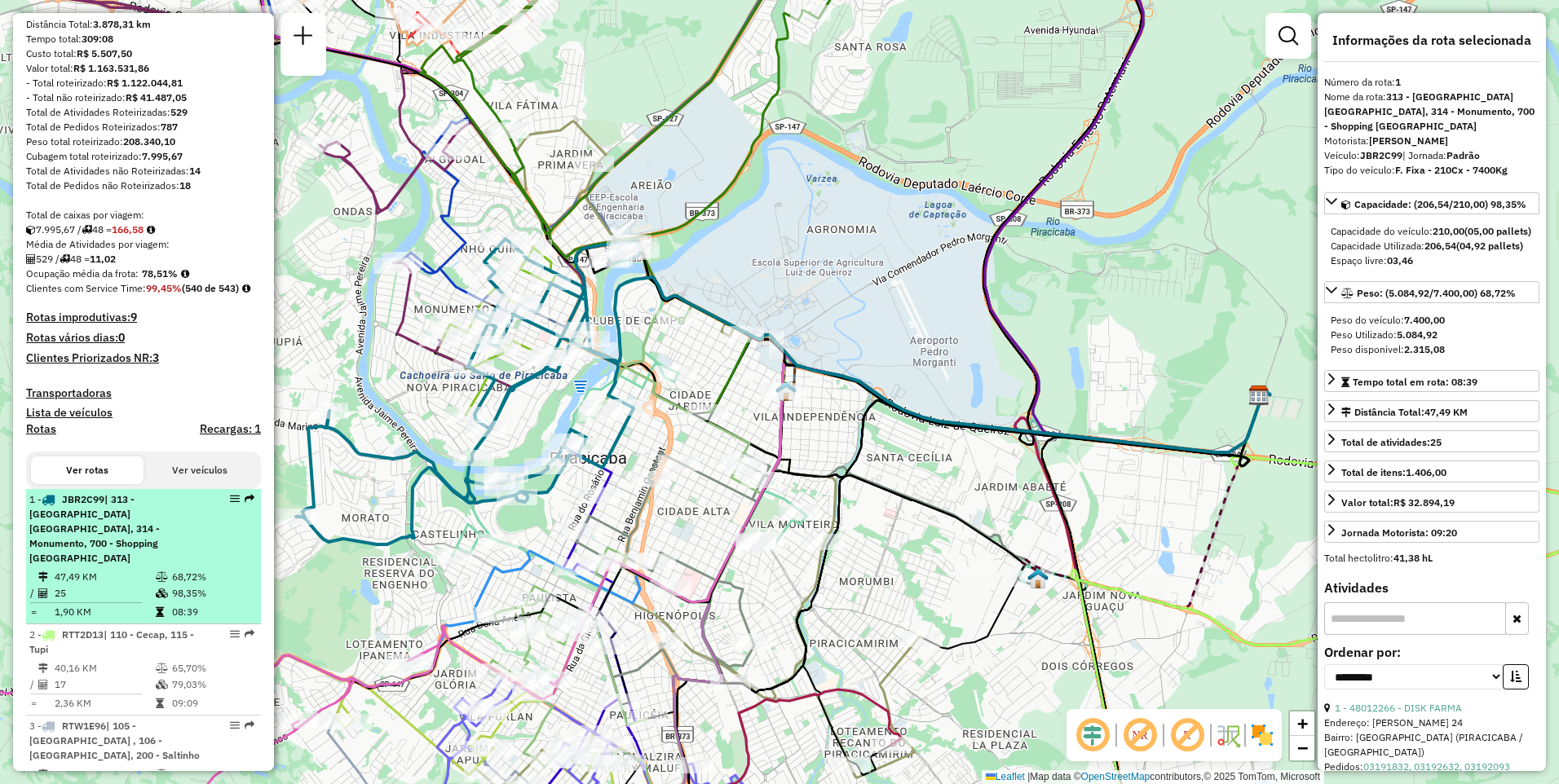
click at [231, 504] on em at bounding box center [235, 499] width 10 height 10
click at [230, 504] on em at bounding box center [235, 499] width 10 height 10
click at [96, 578] on td "47,49 KM" at bounding box center [105, 577] width 101 height 16
click at [230, 504] on em at bounding box center [235, 499] width 10 height 10
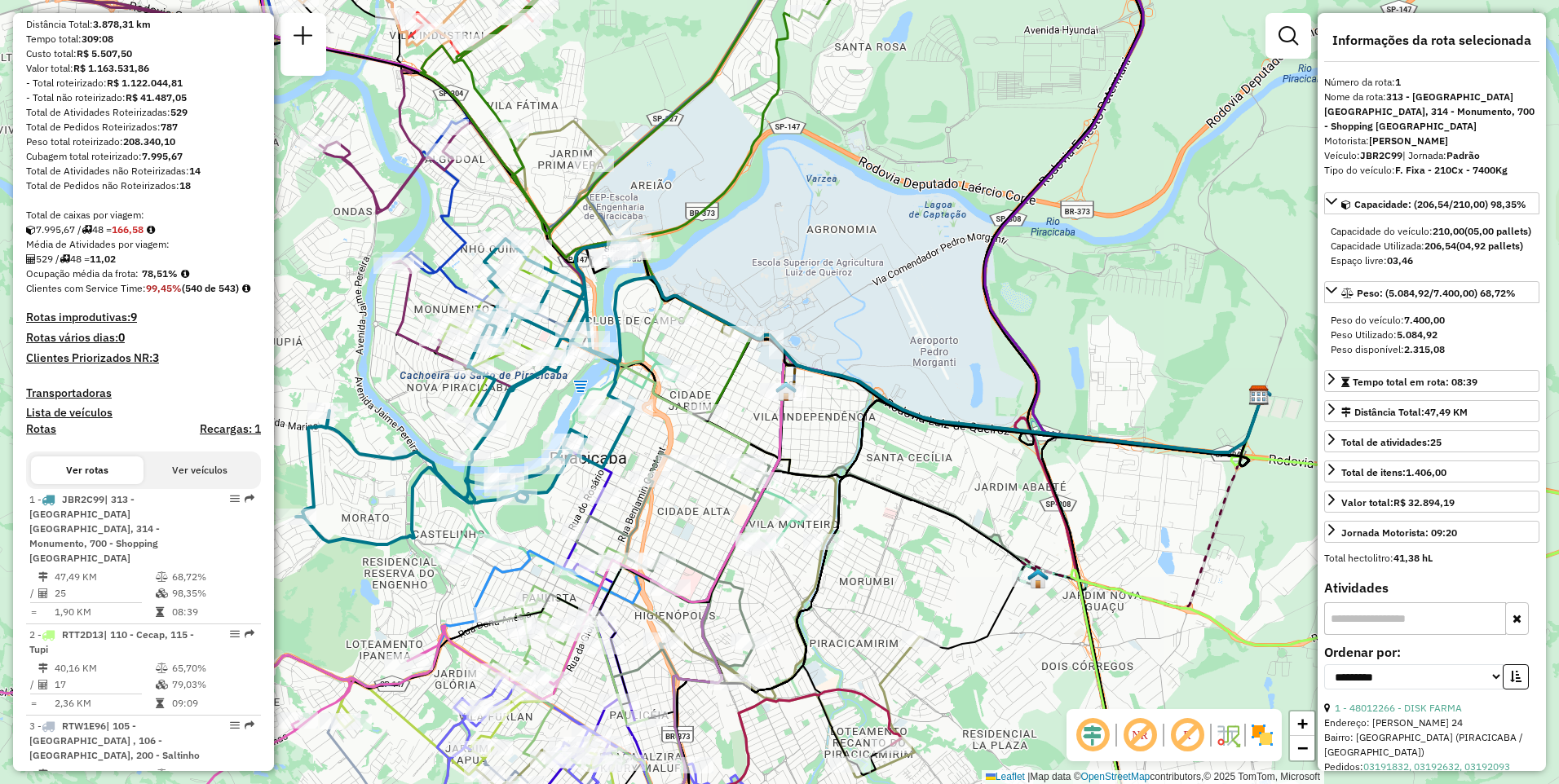
click at [1087, 743] on em at bounding box center [1093, 736] width 39 height 39
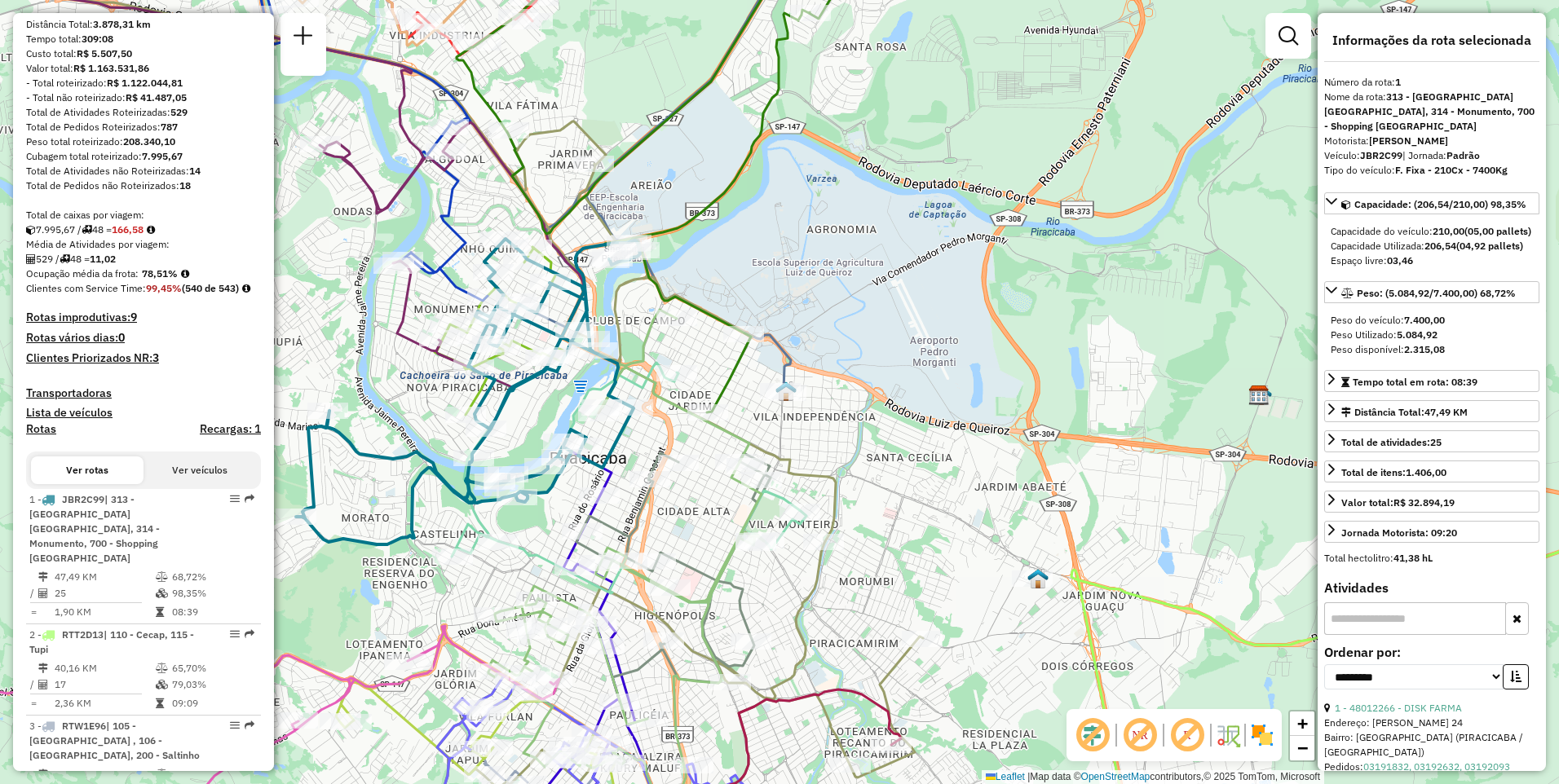
click at [1101, 727] on em at bounding box center [1093, 736] width 39 height 39
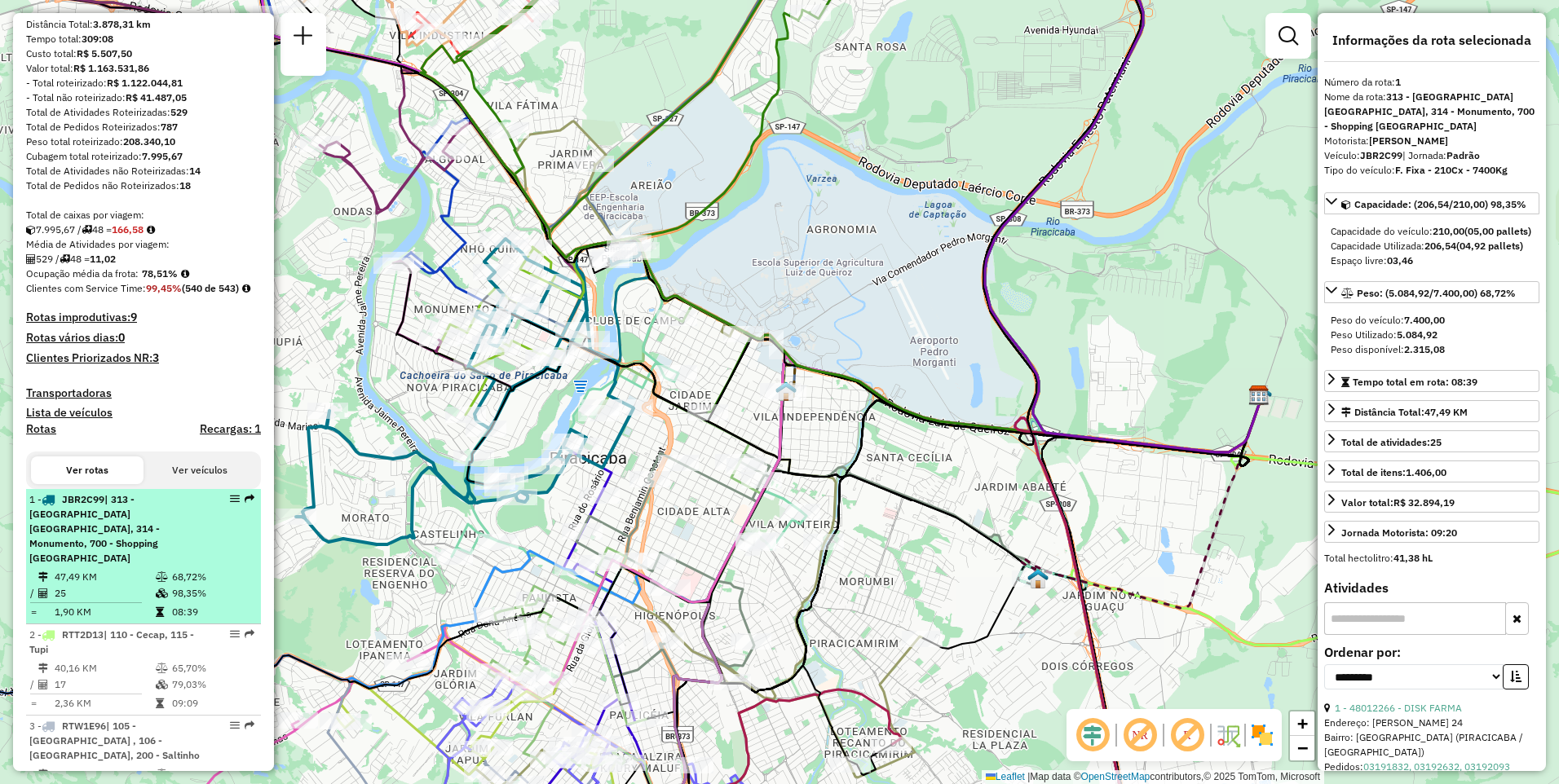
click at [233, 504] on em at bounding box center [235, 499] width 10 height 10
click at [230, 504] on em at bounding box center [235, 499] width 10 height 10
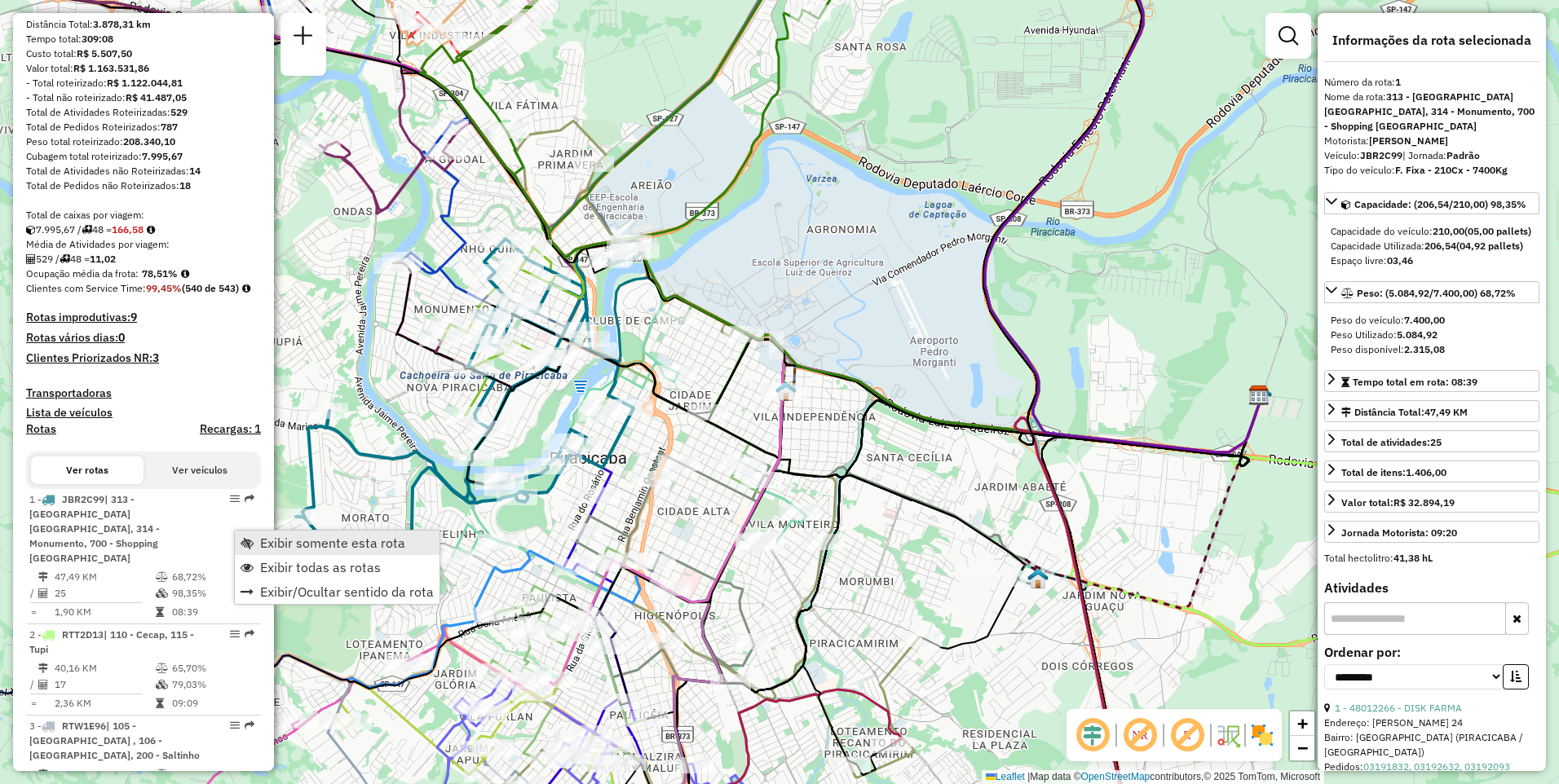
click at [304, 543] on span "Exibir somente esta rota" at bounding box center [333, 543] width 145 height 13
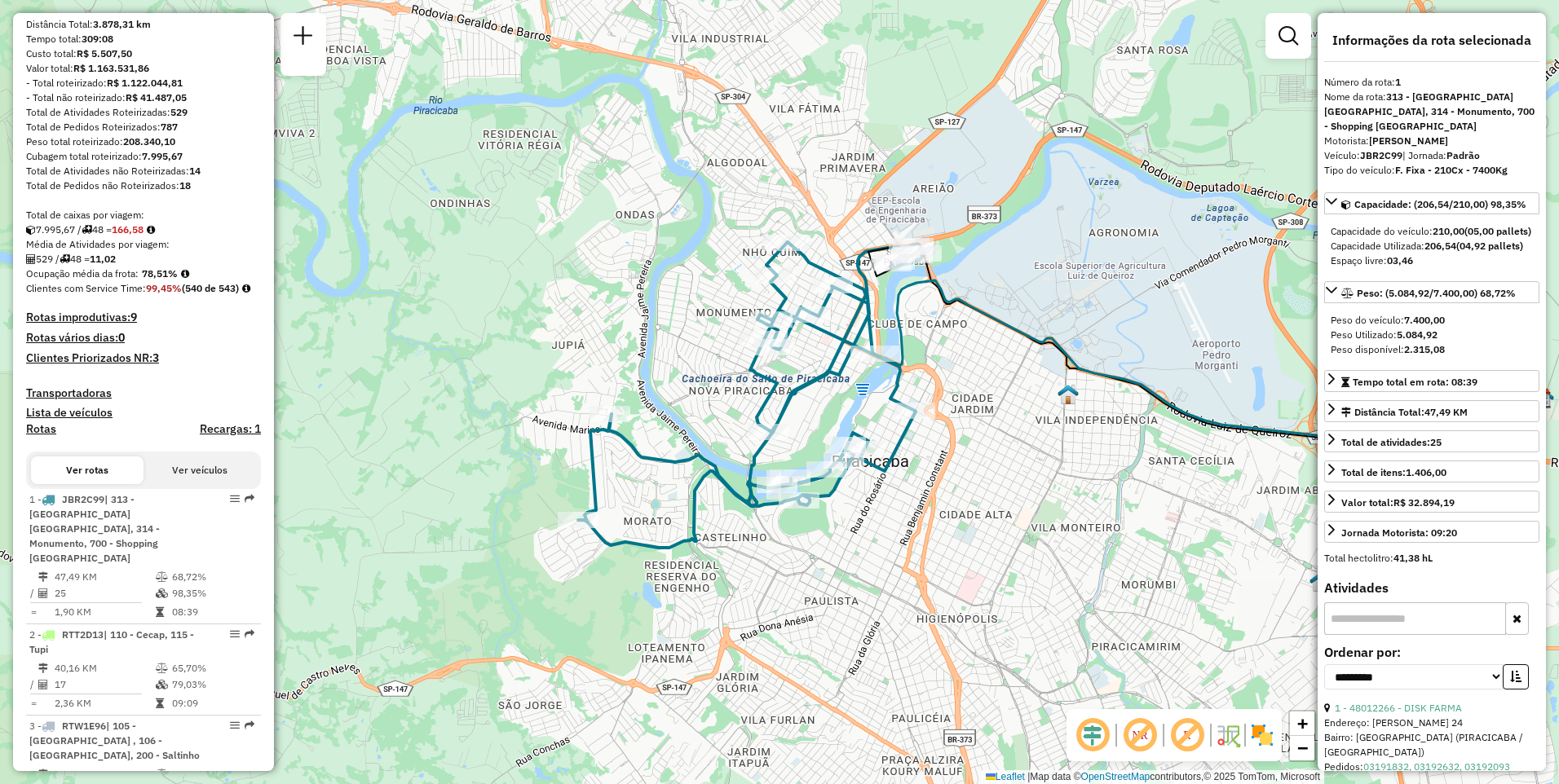
drag, startPoint x: 547, startPoint y: 589, endPoint x: 793, endPoint y: 598, distance: 246.2
click at [793, 598] on div "Janela de atendimento Grade de atendimento Capacidade Transportadoras Veículos …" at bounding box center [780, 392] width 1559 height 784
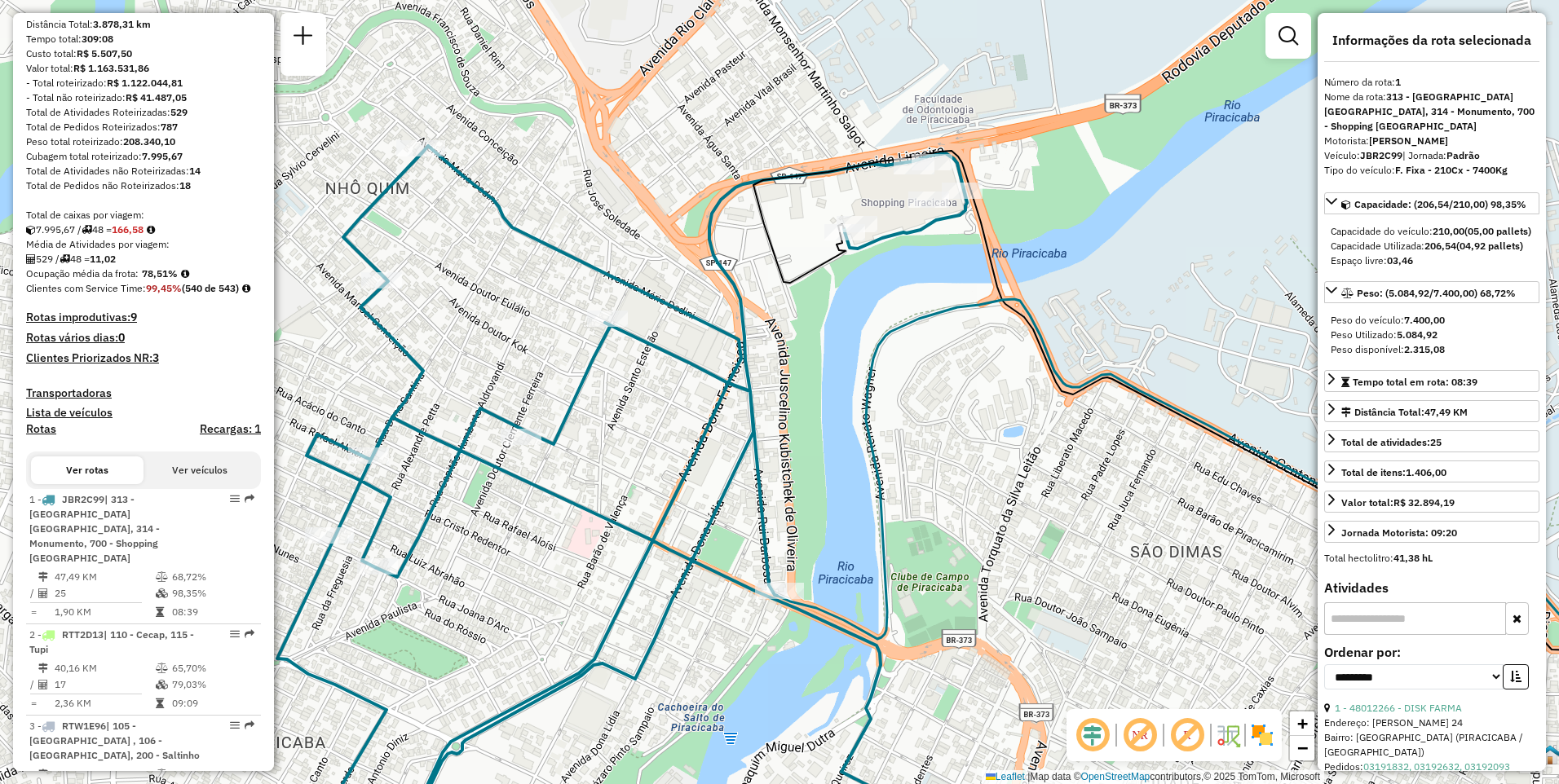
drag, startPoint x: 913, startPoint y: 272, endPoint x: 887, endPoint y: 392, distance: 122.8
click at [887, 392] on div "Janela de atendimento Grade de atendimento Capacidade Transportadoras Veículos …" at bounding box center [780, 392] width 1559 height 784
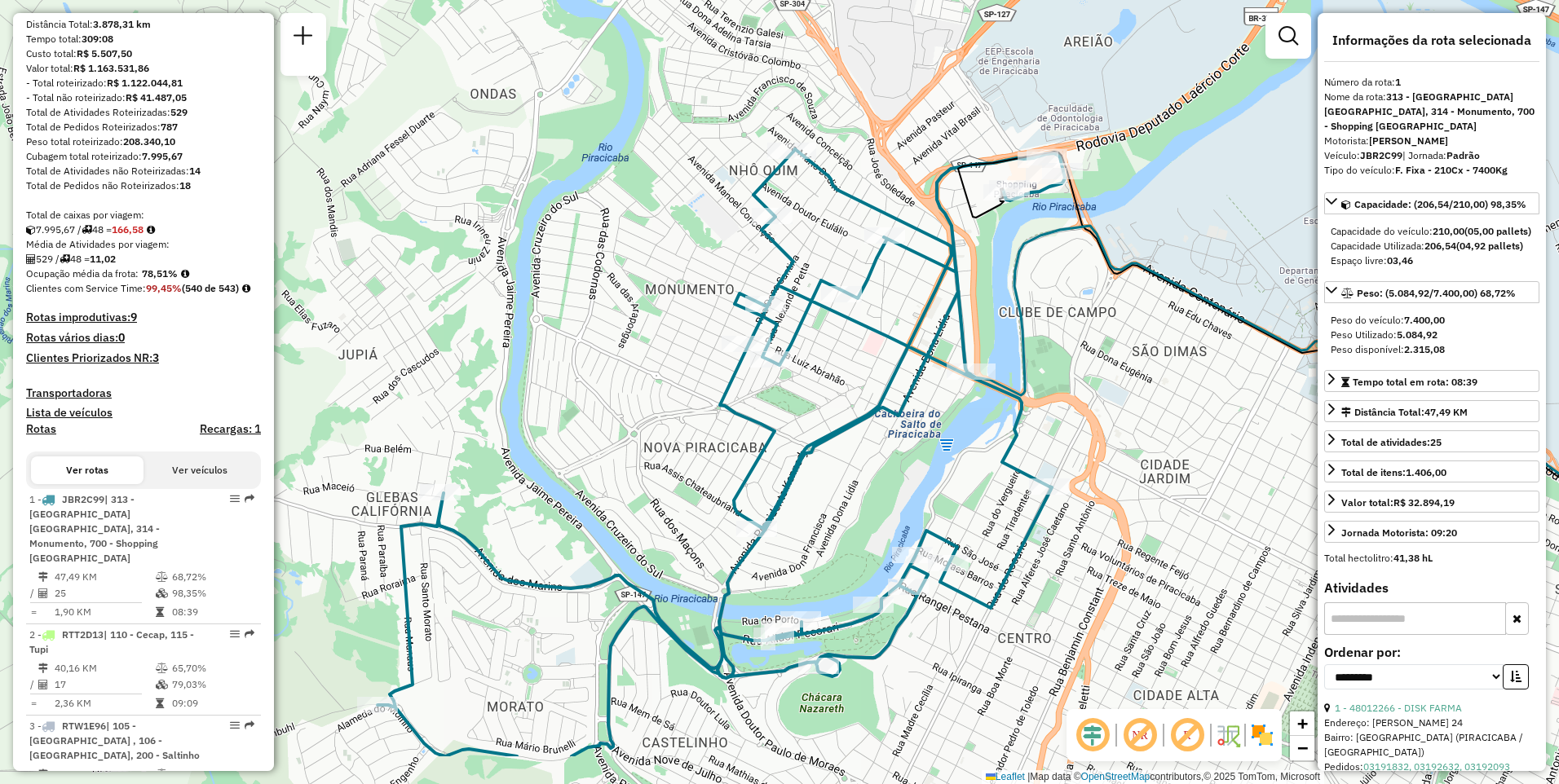
drag, startPoint x: 865, startPoint y: 409, endPoint x: 1054, endPoint y: 303, distance: 216.7
click at [1054, 303] on div "Janela de atendimento Grade de atendimento Capacidade Transportadoras Veículos …" at bounding box center [780, 392] width 1559 height 784
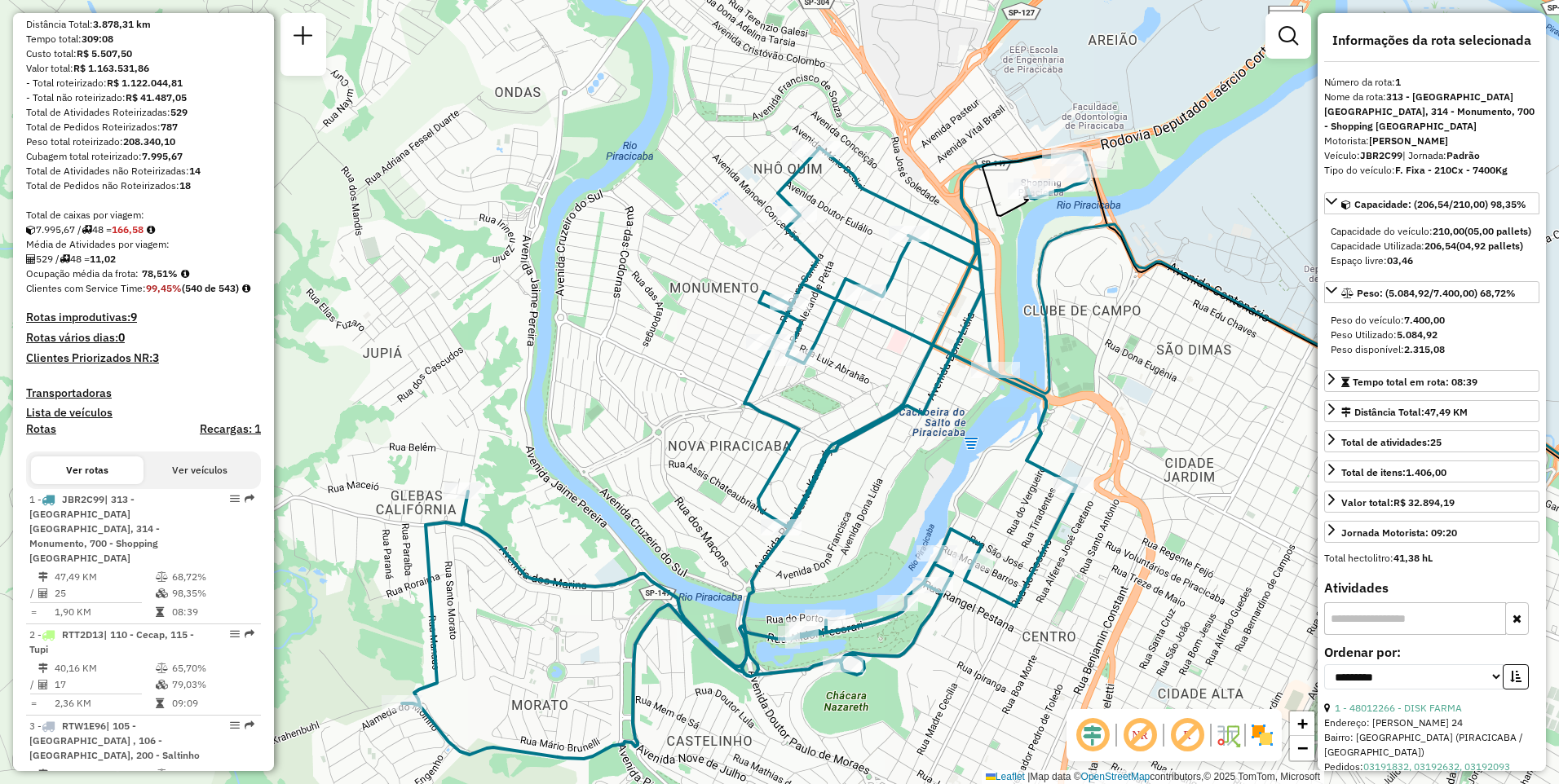
drag, startPoint x: 1015, startPoint y: 336, endPoint x: 1102, endPoint y: 367, distance: 92.4
click at [1102, 367] on div "Janela de atendimento Grade de atendimento Capacidade Transportadoras Veículos …" at bounding box center [780, 392] width 1559 height 784
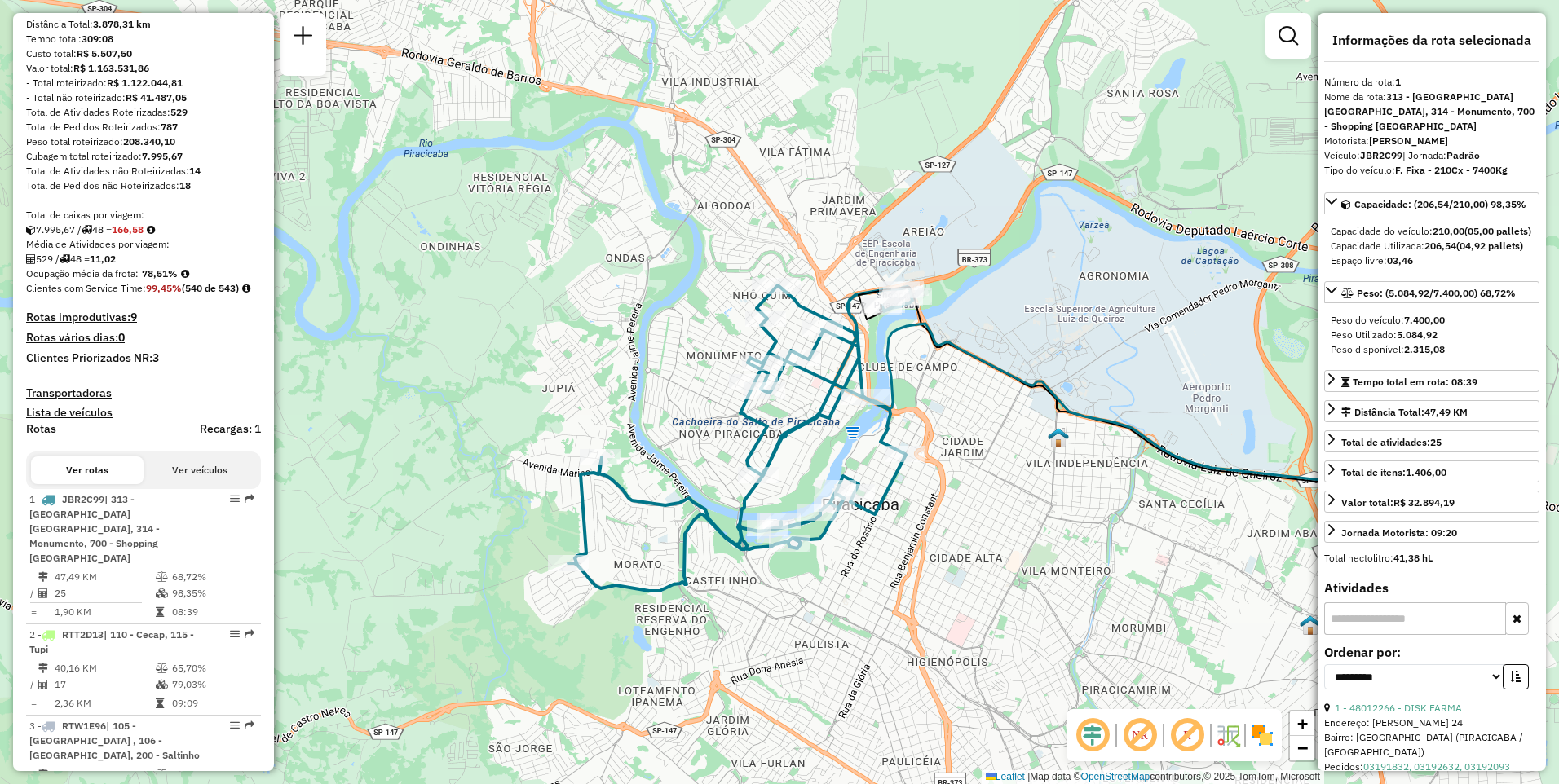
drag, startPoint x: 1027, startPoint y: 198, endPoint x: 849, endPoint y: 210, distance: 178.4
click at [849, 210] on div "Janela de atendimento Grade de atendimento Capacidade Transportadoras Veículos …" at bounding box center [780, 392] width 1559 height 784
